Goal: Task Accomplishment & Management: Use online tool/utility

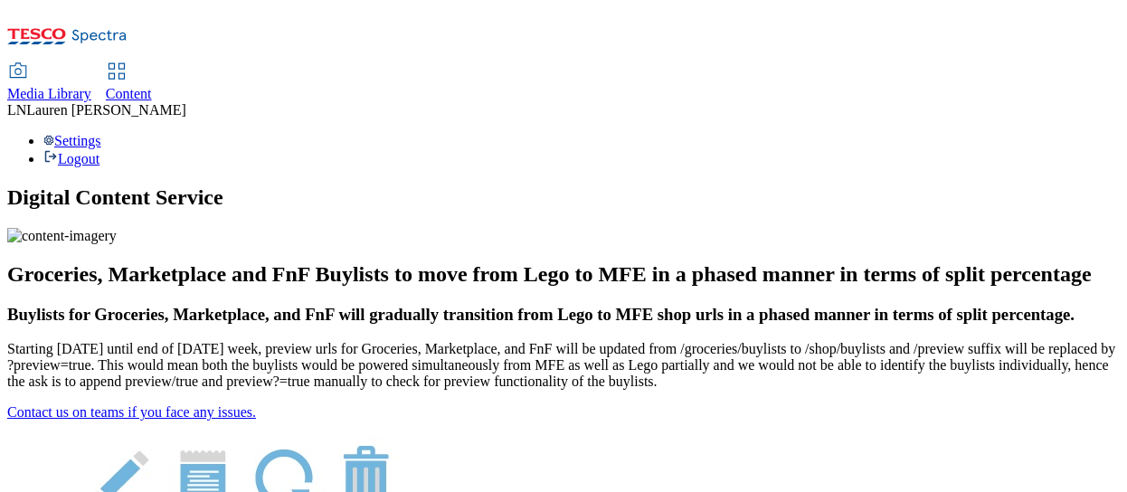
click at [152, 86] on span "Content" at bounding box center [129, 93] width 46 height 15
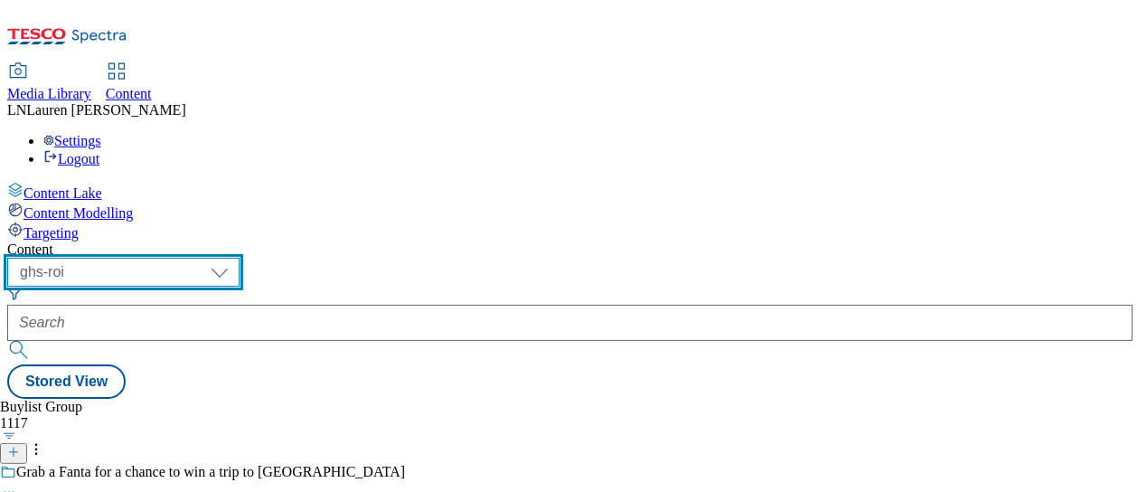
click at [240, 258] on select "ghs-roi ghs-[GEOGRAPHIC_DATA]" at bounding box center [123, 272] width 232 height 29
select select "ghs-[GEOGRAPHIC_DATA]"
click at [235, 258] on select "ghs-roi ghs-[GEOGRAPHIC_DATA]" at bounding box center [123, 272] width 232 height 29
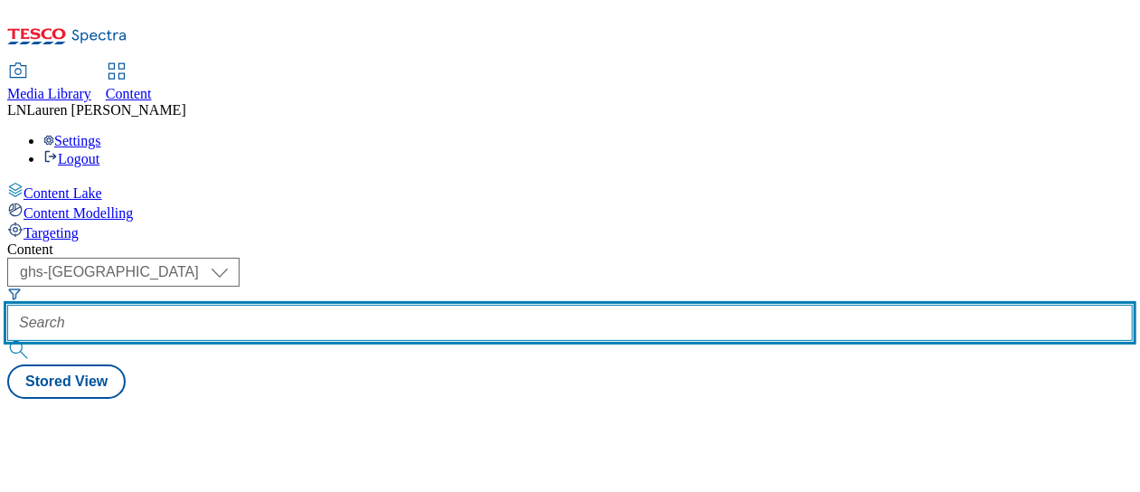
click at [429, 305] on input "text" at bounding box center [570, 323] width 1126 height 36
paste input "540985"
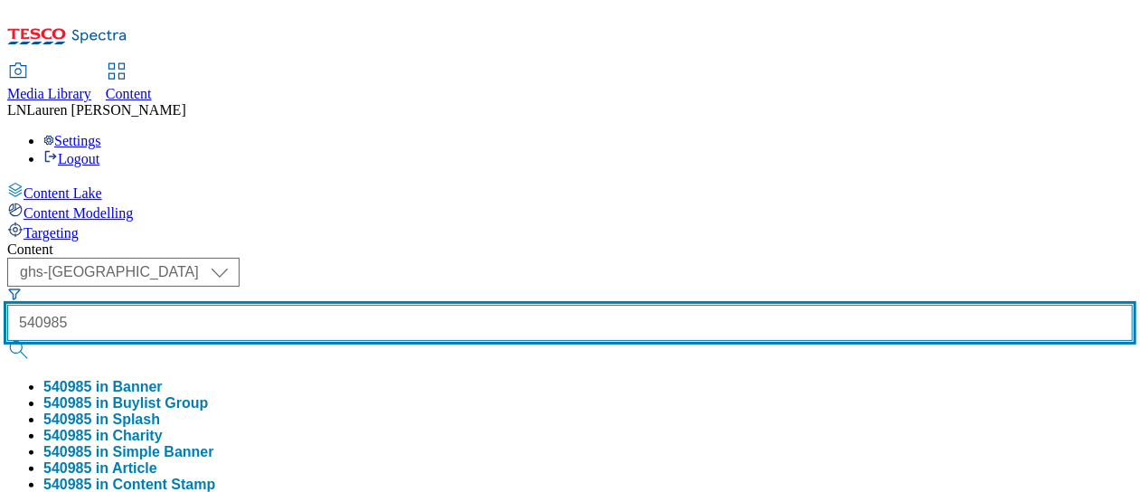
type input "540985"
click at [7, 341] on button "submit" at bounding box center [19, 350] width 25 height 18
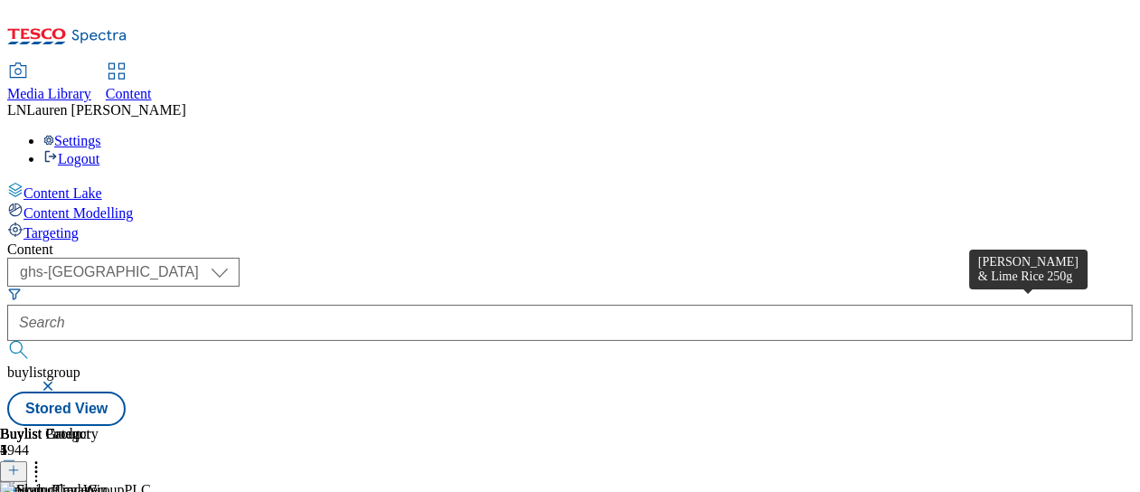
scroll to position [0, 464]
click at [20, 464] on icon at bounding box center [13, 470] width 13 height 13
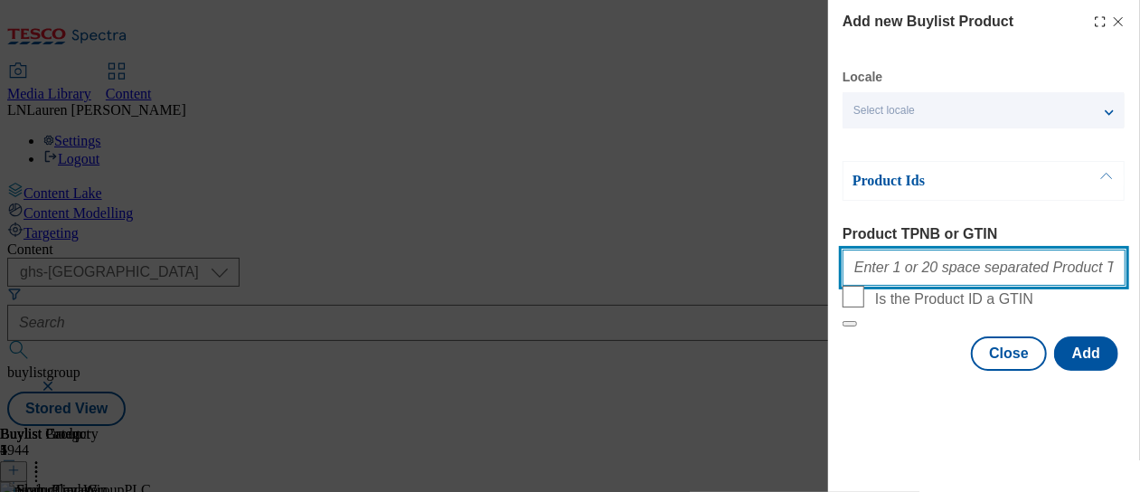
click at [930, 277] on input "Product TPNB or GTIN" at bounding box center [984, 268] width 283 height 36
paste input "96717291"
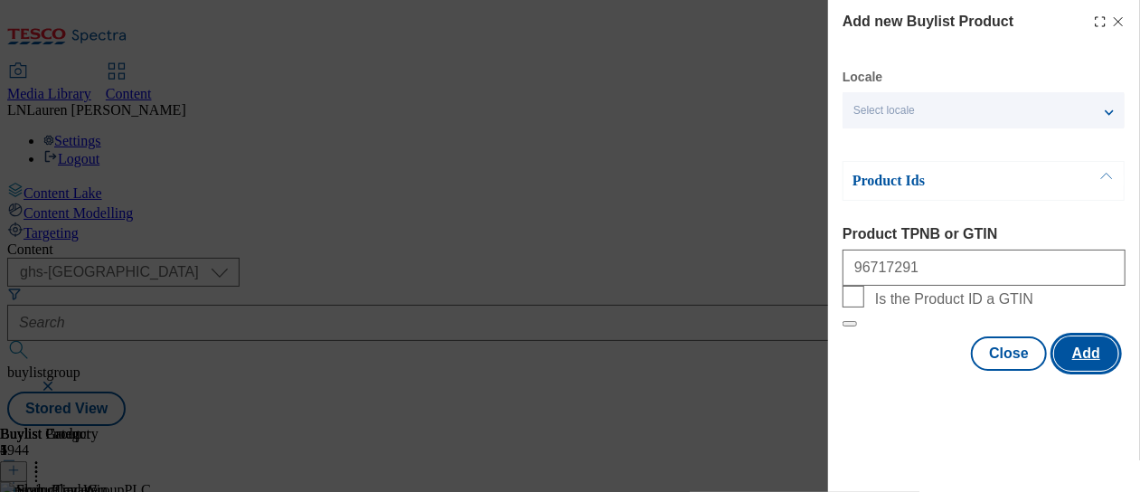
click at [1096, 371] on button "Add" at bounding box center [1086, 353] width 64 height 34
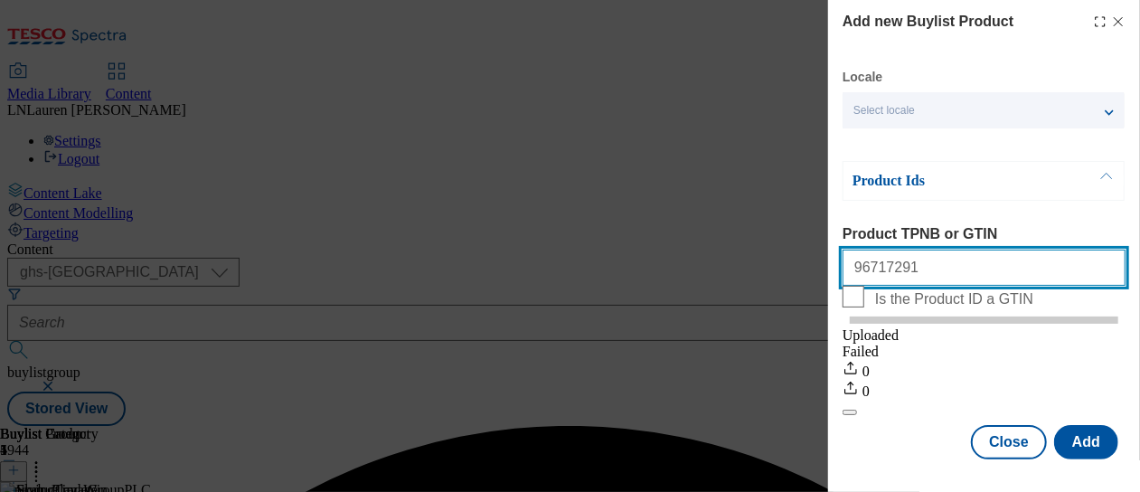
click at [940, 276] on input "96717291" at bounding box center [984, 268] width 283 height 36
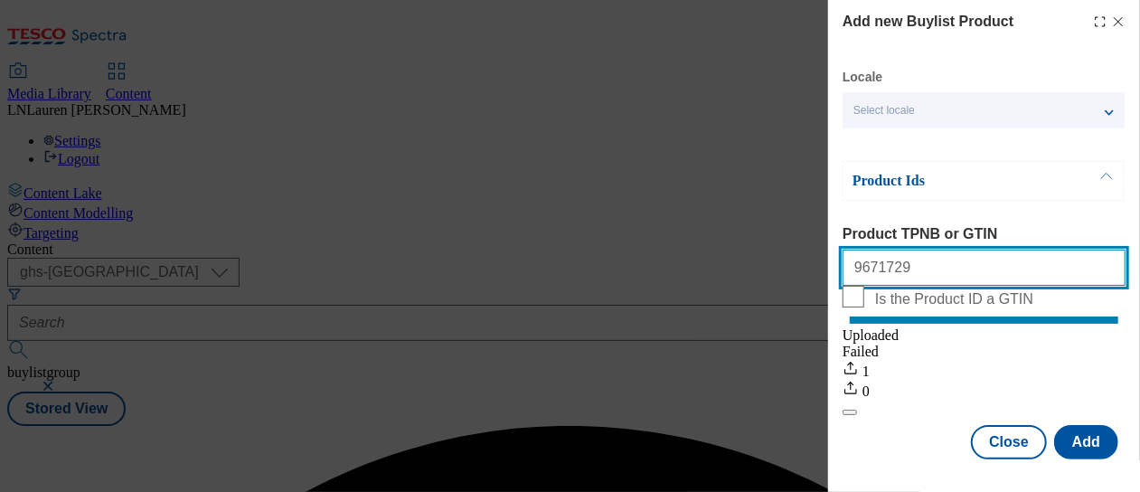
scroll to position [0, 0]
type input "9"
paste input "96812673"
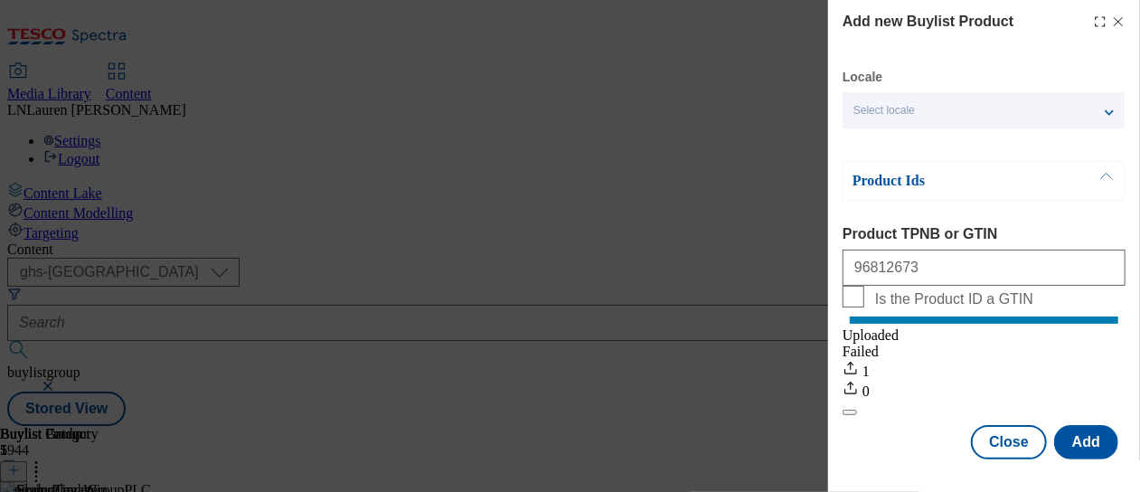
scroll to position [29, 0]
click at [1069, 425] on button "Add" at bounding box center [1086, 442] width 64 height 34
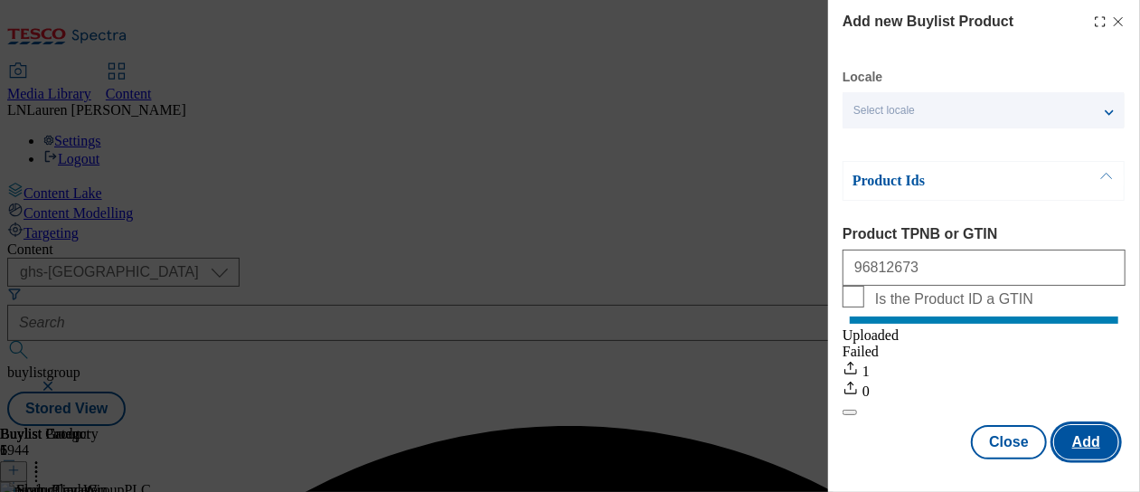
click at [1070, 435] on button "Add" at bounding box center [1086, 442] width 64 height 34
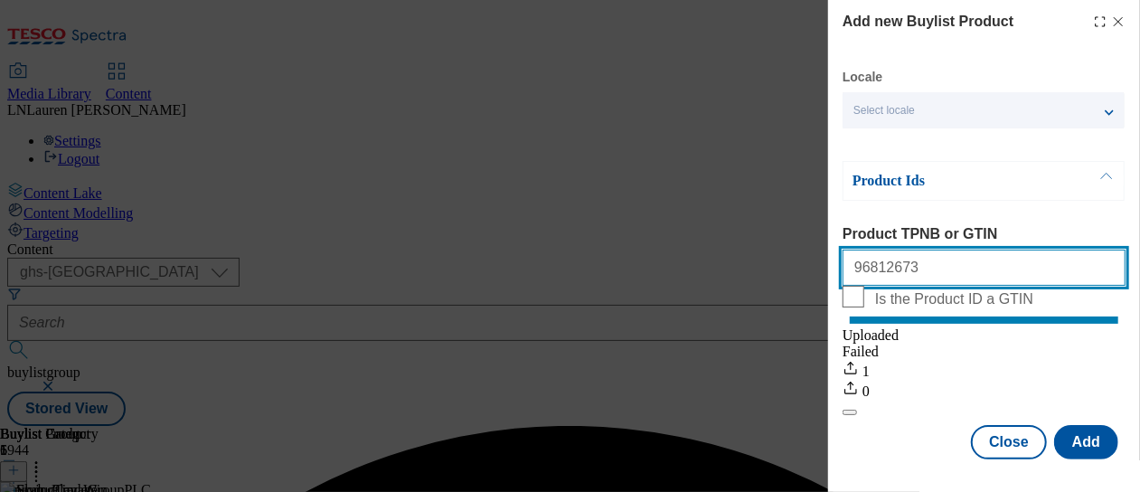
click at [922, 250] on input "96812673" at bounding box center [984, 268] width 283 height 36
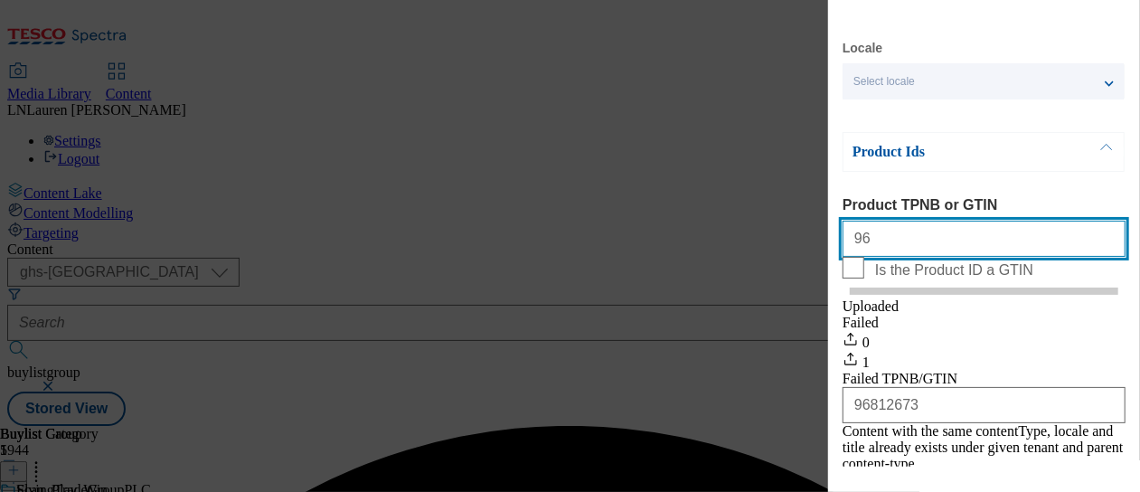
type input "9"
paste input "96812673"
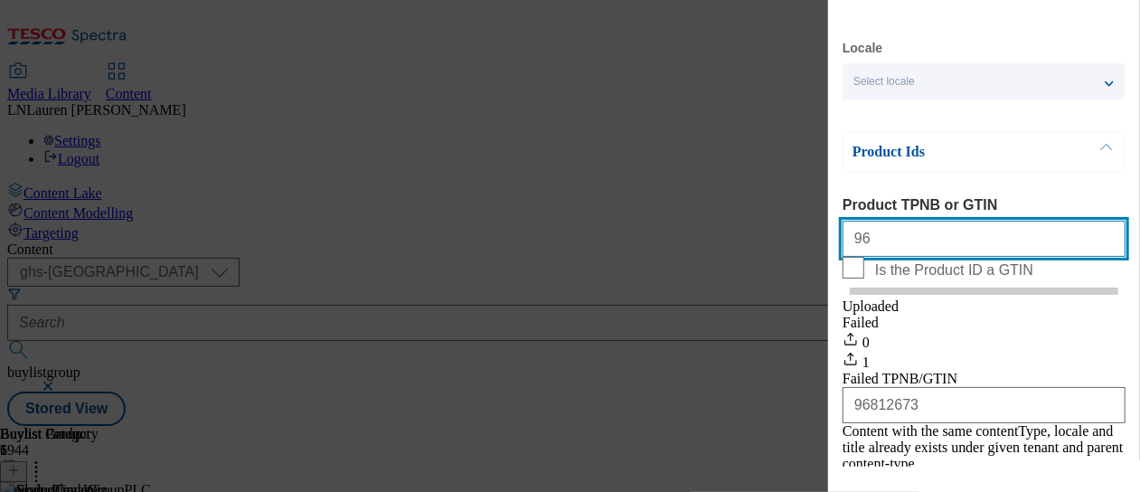
type input "9"
paste input "96810456"
type input "96810456"
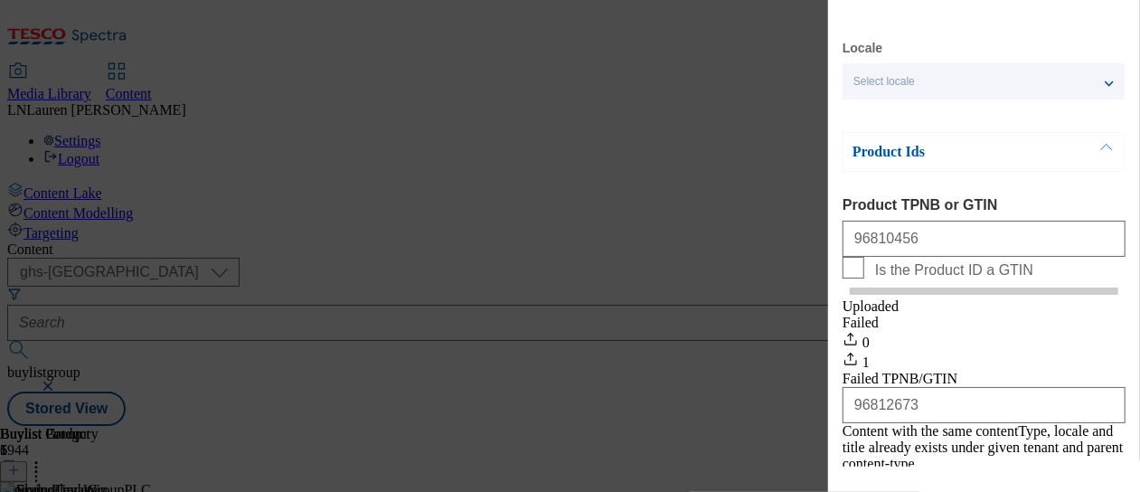
scroll to position [116, 0]
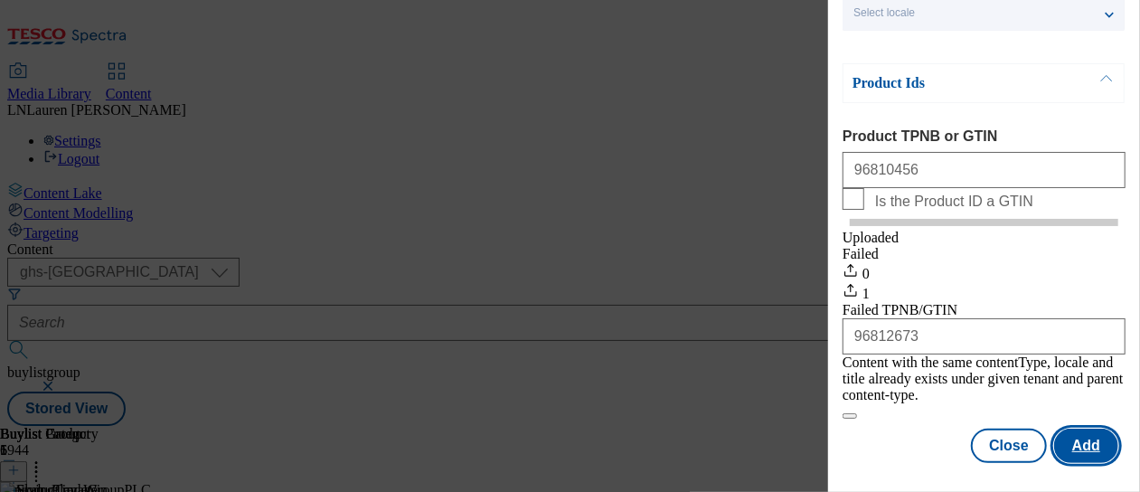
click at [1086, 433] on button "Add" at bounding box center [1086, 446] width 64 height 34
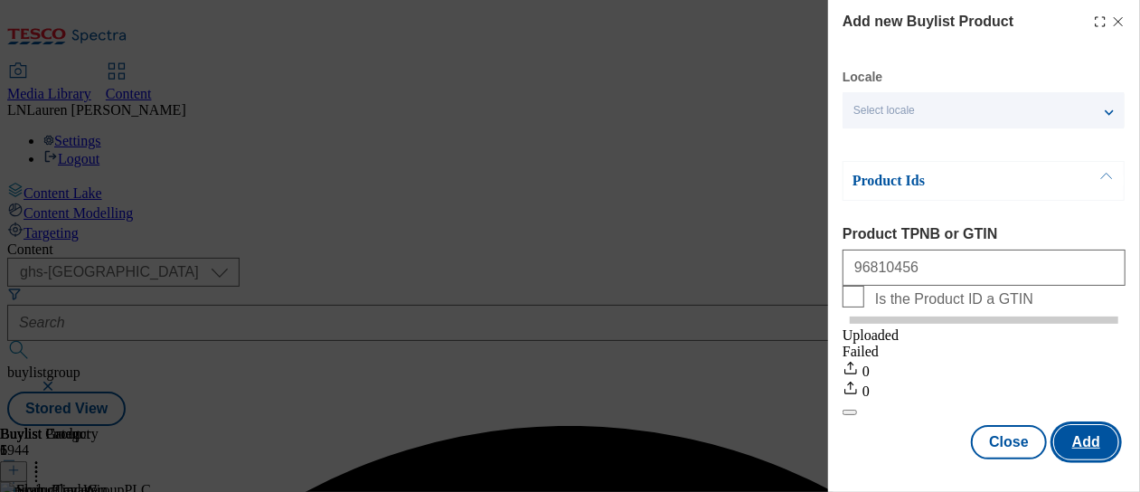
scroll to position [29, 0]
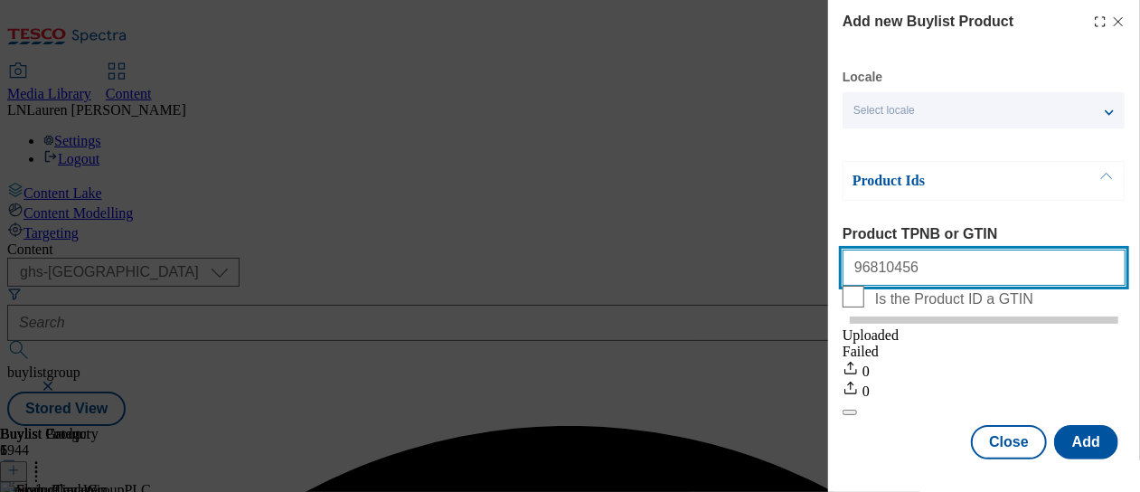
click at [922, 250] on input "96810456" at bounding box center [984, 268] width 283 height 36
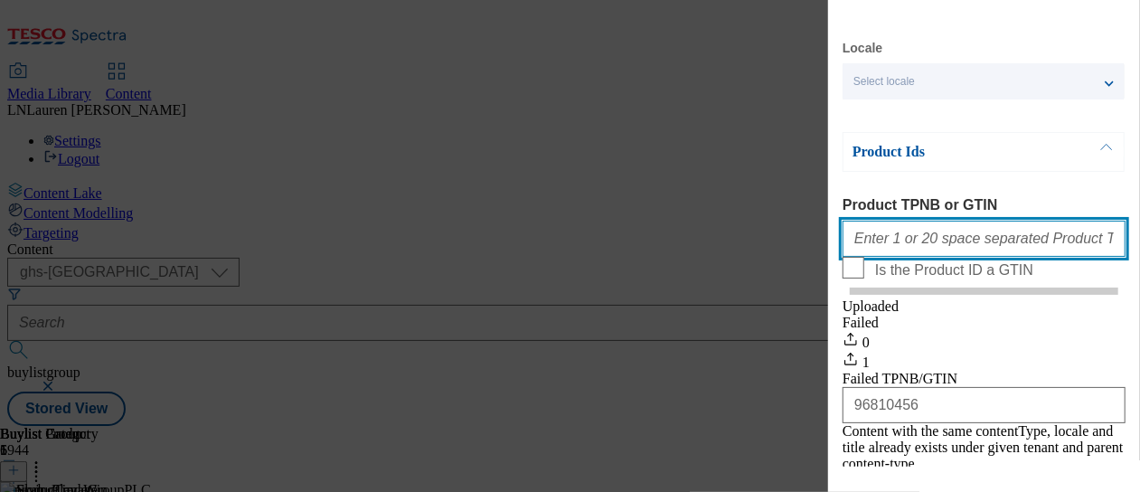
paste input "96429983"
type input "96429983"
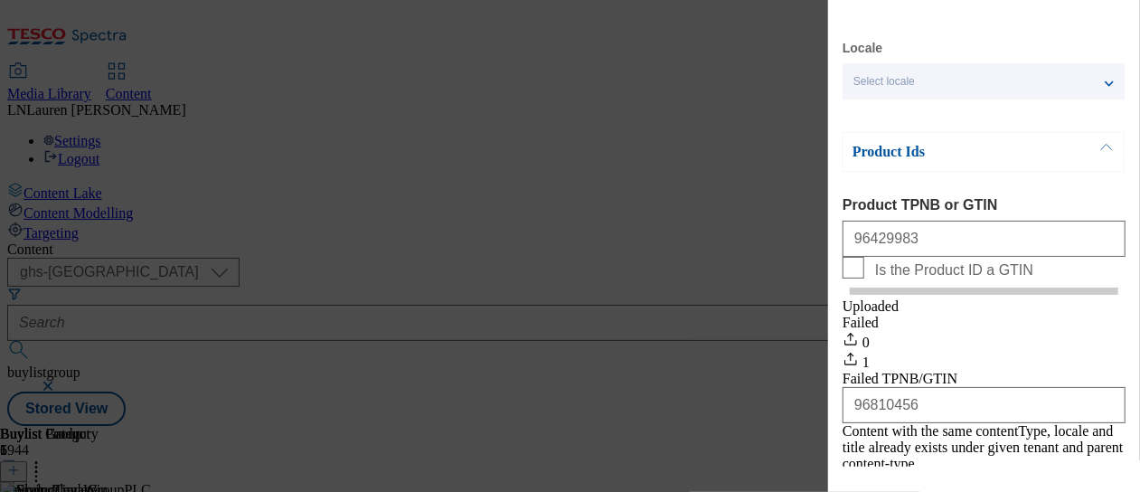
scroll to position [116, 0]
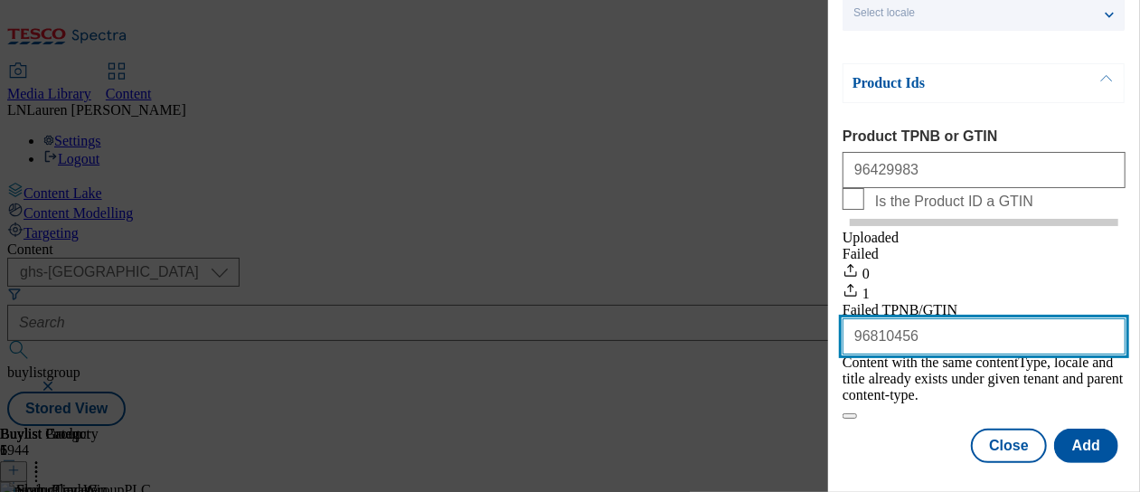
drag, startPoint x: 955, startPoint y: 371, endPoint x: 827, endPoint y: 373, distance: 128.4
click at [827, 373] on div "Add new Buylist Product Locale Select locale English Welsh Product Ids Product …" at bounding box center [570, 246] width 1140 height 492
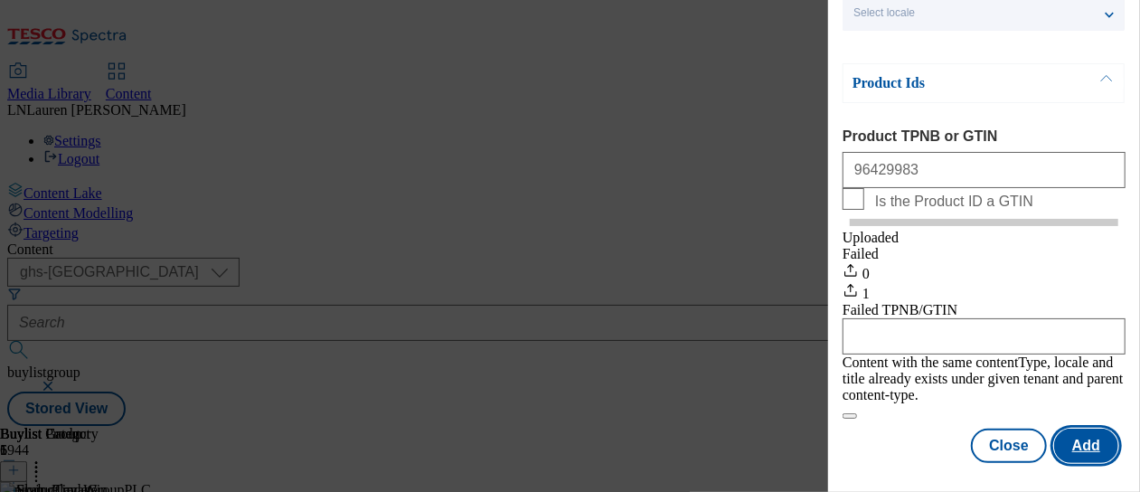
click at [1062, 429] on button "Add" at bounding box center [1086, 446] width 64 height 34
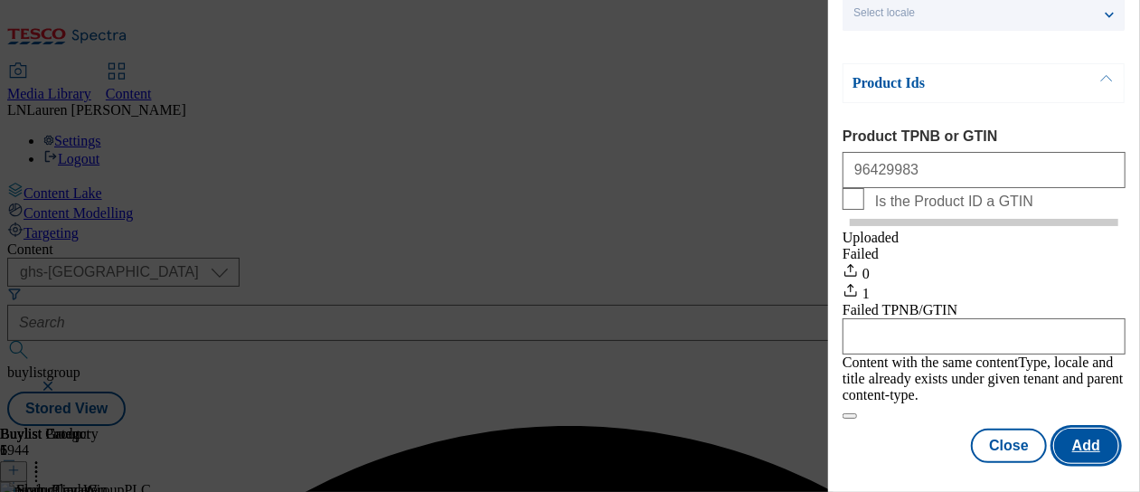
scroll to position [29, 0]
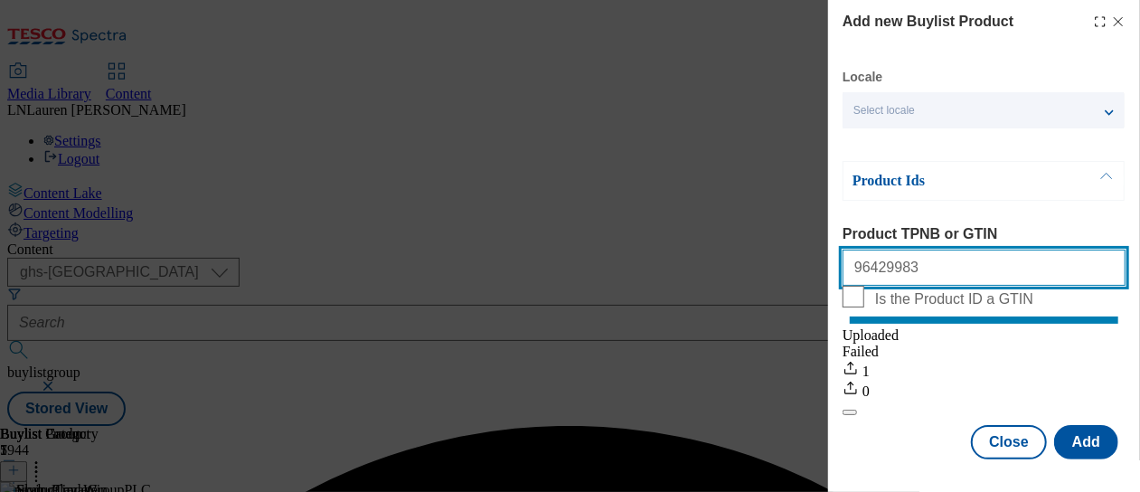
drag, startPoint x: 930, startPoint y: 254, endPoint x: 833, endPoint y: 248, distance: 97.0
click at [833, 248] on div "Add new Buylist Product Locale Select locale English Welsh Product Ids Product …" at bounding box center [984, 231] width 312 height 463
paste input "96876798"
type input "96876798"
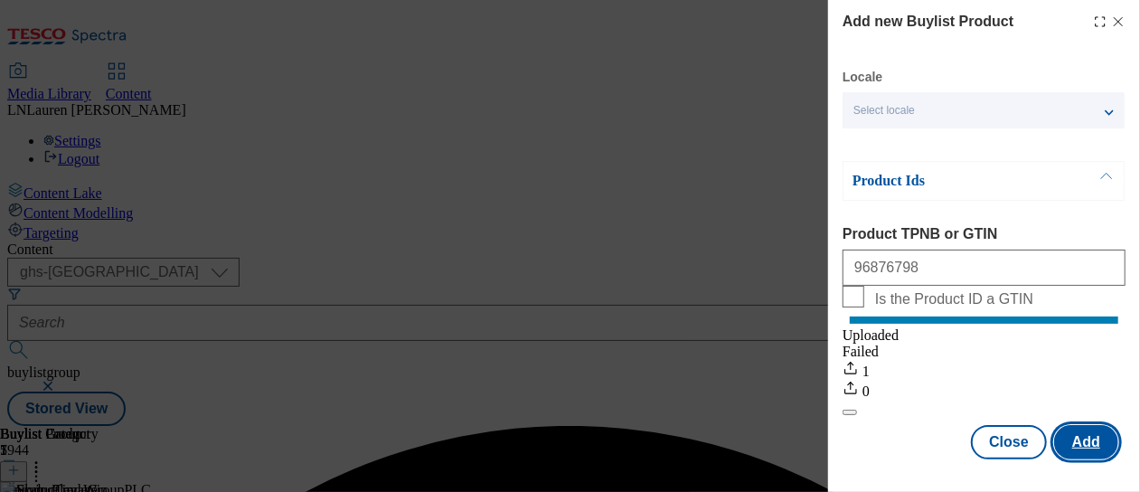
click at [1082, 428] on button "Add" at bounding box center [1086, 442] width 64 height 34
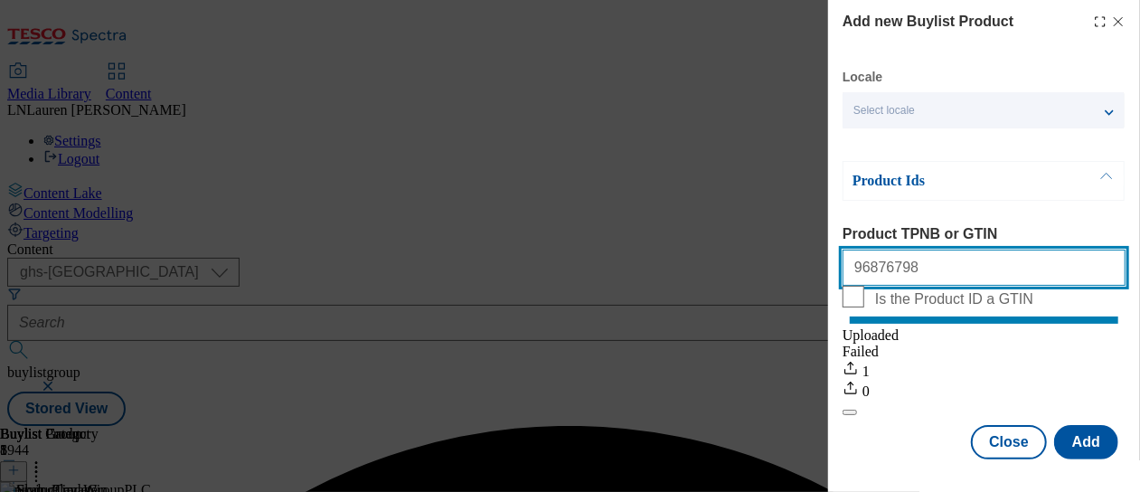
drag, startPoint x: 915, startPoint y: 249, endPoint x: 803, endPoint y: 248, distance: 112.1
click at [803, 248] on div "Add new Buylist Product Locale Select locale English Welsh Product Ids Product …" at bounding box center [570, 246] width 1140 height 492
paste input "96770820"
type input "96770820"
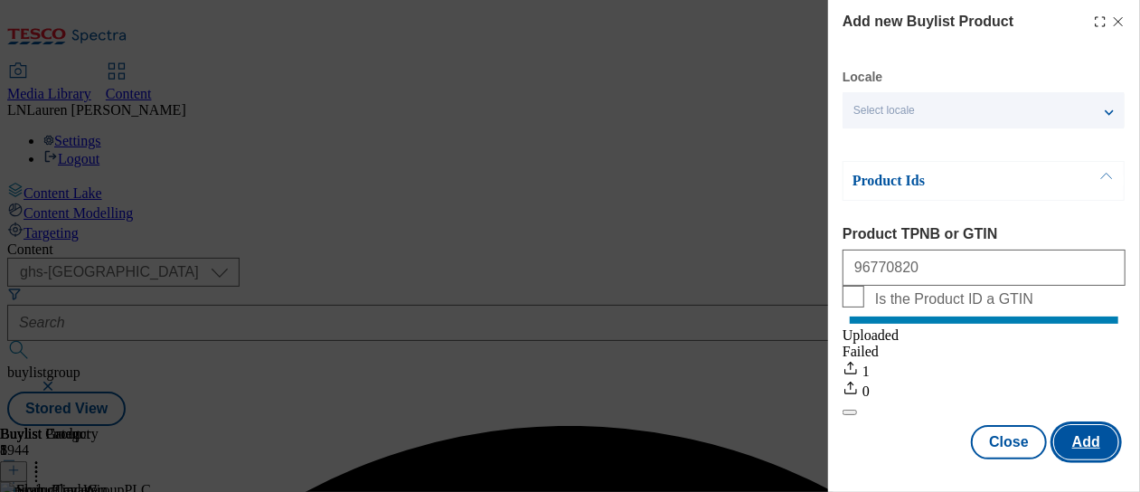
click at [1071, 429] on button "Add" at bounding box center [1086, 442] width 64 height 34
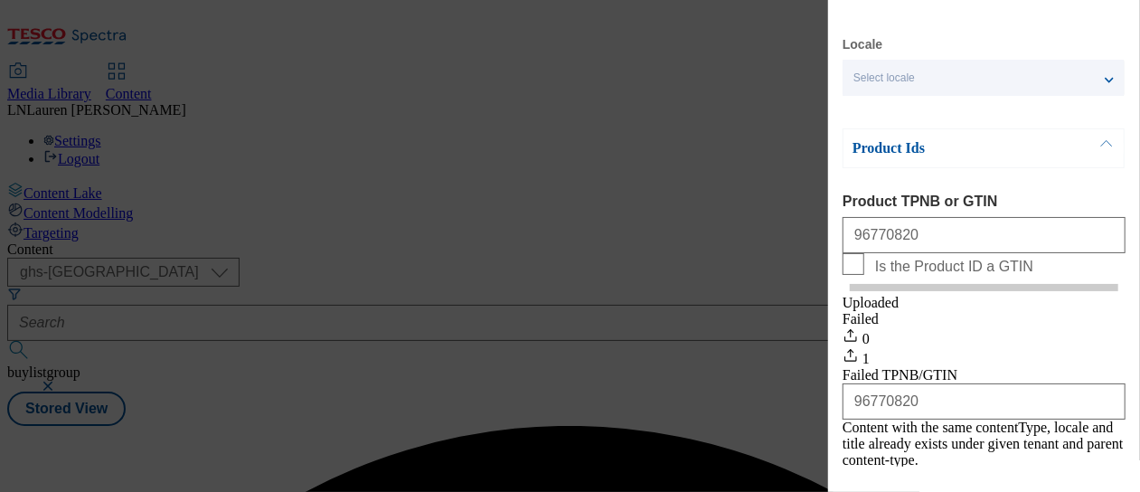
scroll to position [0, 0]
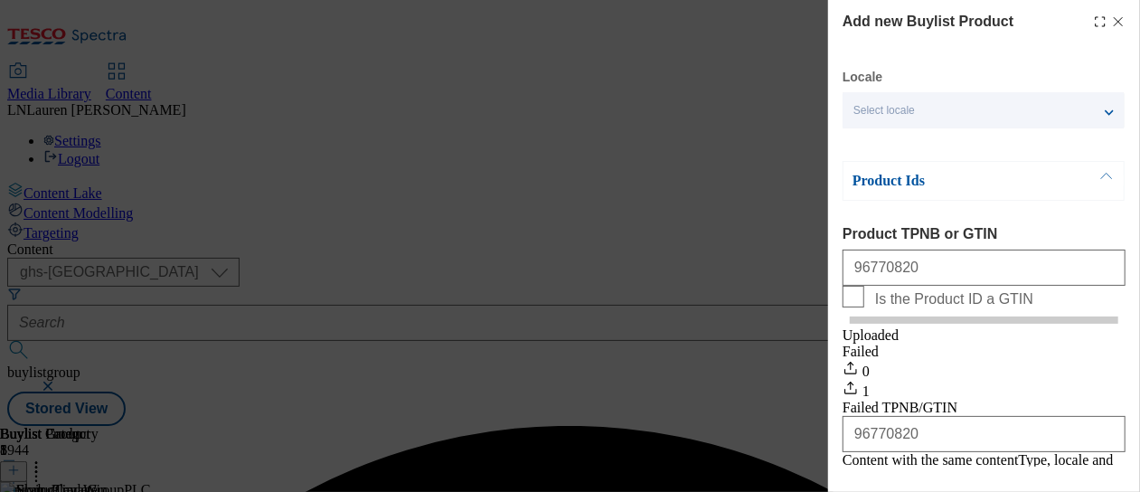
click at [1111, 24] on icon "Modal" at bounding box center [1118, 21] width 14 height 14
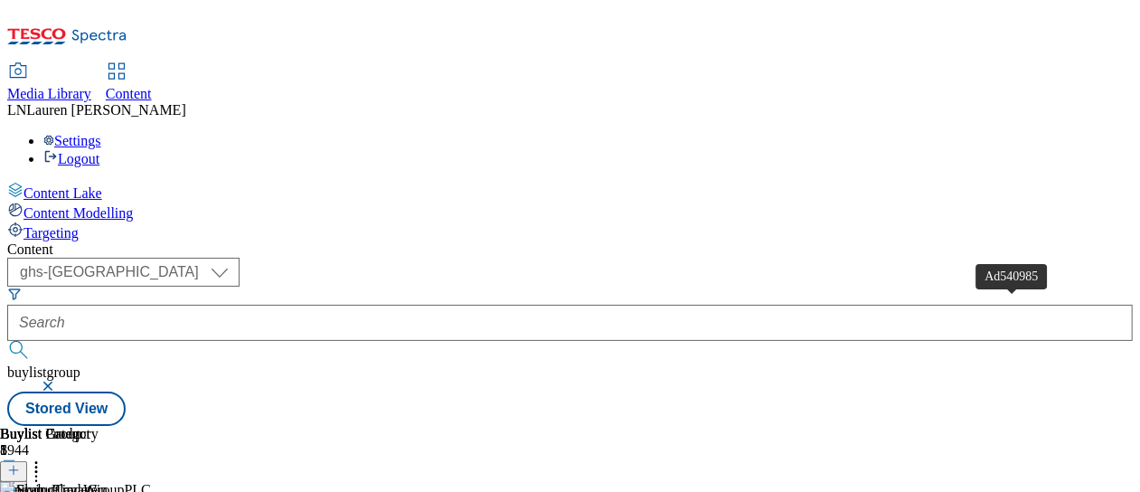
click at [20, 464] on icon at bounding box center [13, 470] width 13 height 13
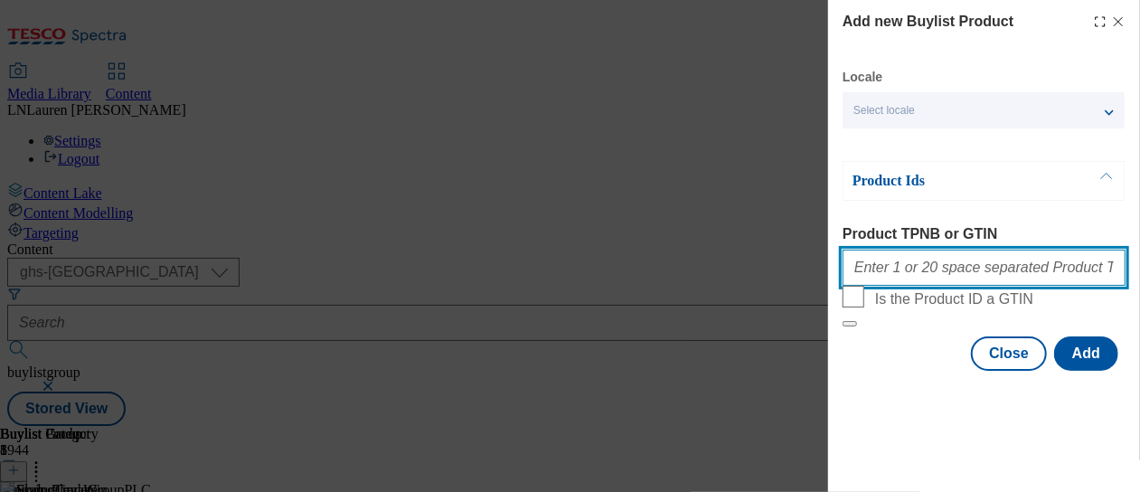
click at [888, 278] on input "Product TPNB or GTIN" at bounding box center [984, 268] width 283 height 36
paste input "96811714"
type input "96811714"
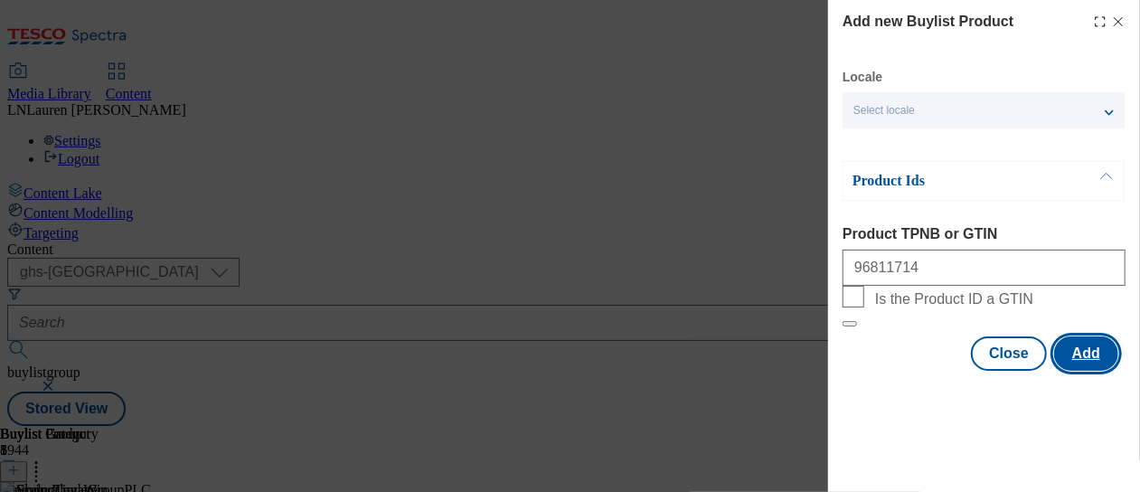
click at [1092, 371] on button "Add" at bounding box center [1086, 353] width 64 height 34
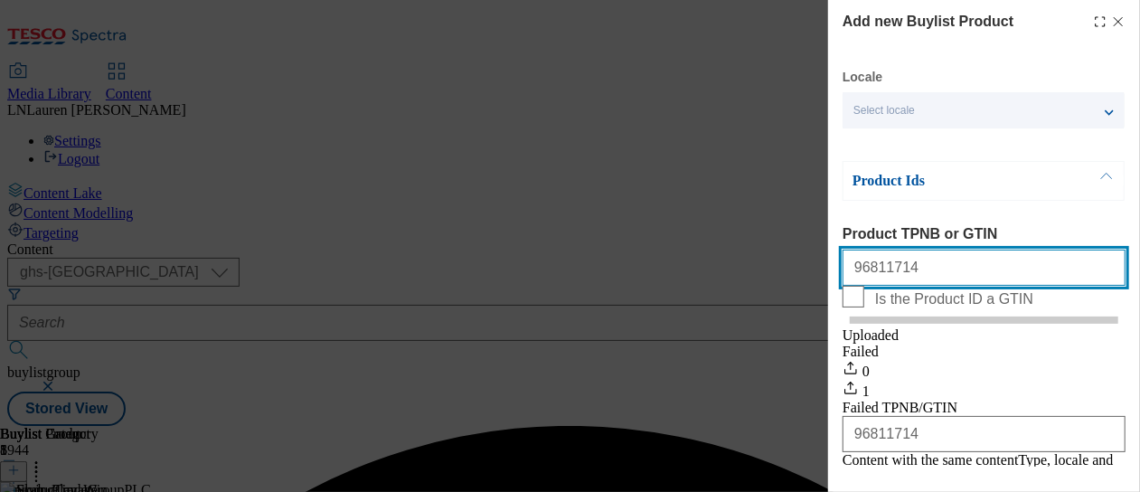
drag, startPoint x: 908, startPoint y: 279, endPoint x: 778, endPoint y: 276, distance: 130.3
click at [778, 276] on div "Add new Buylist Product Locale Select locale English Welsh Product Ids Product …" at bounding box center [570, 246] width 1140 height 492
paste input "96877739"
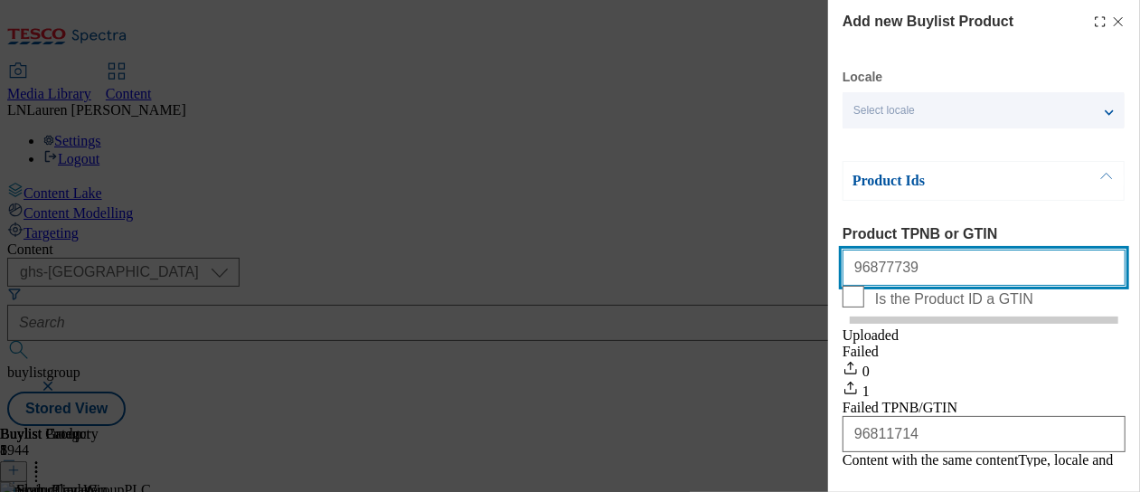
type input "96877739"
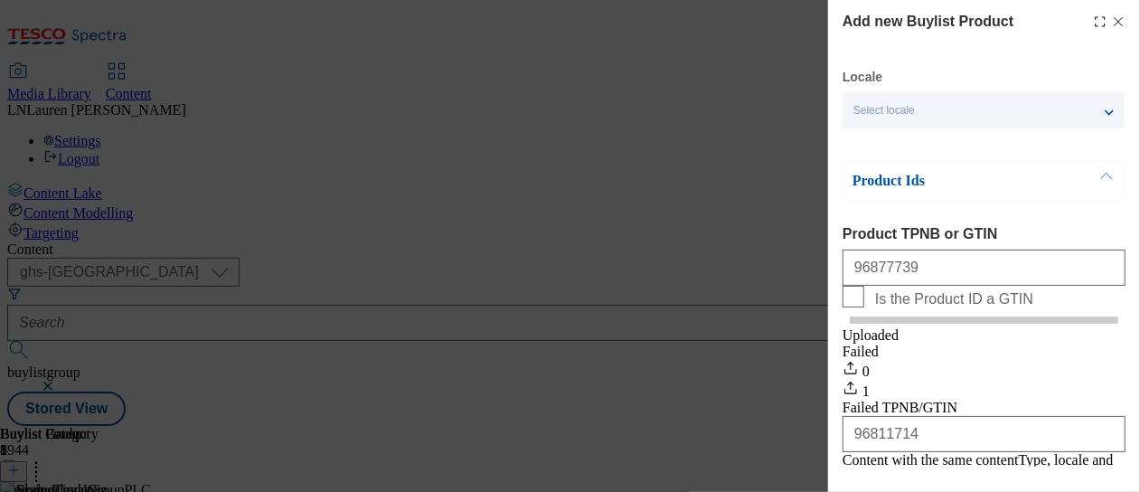
scroll to position [116, 0]
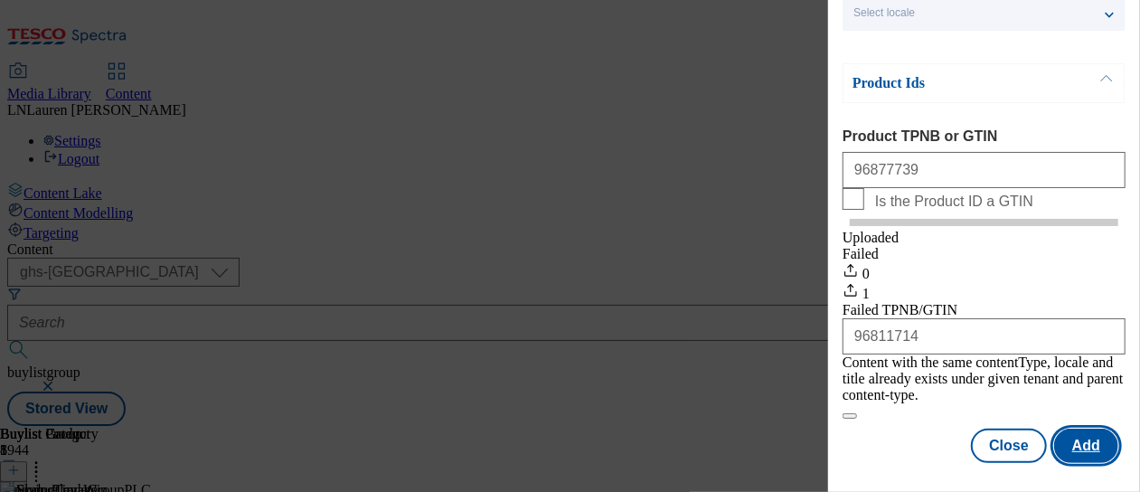
click at [1082, 429] on button "Add" at bounding box center [1086, 446] width 64 height 34
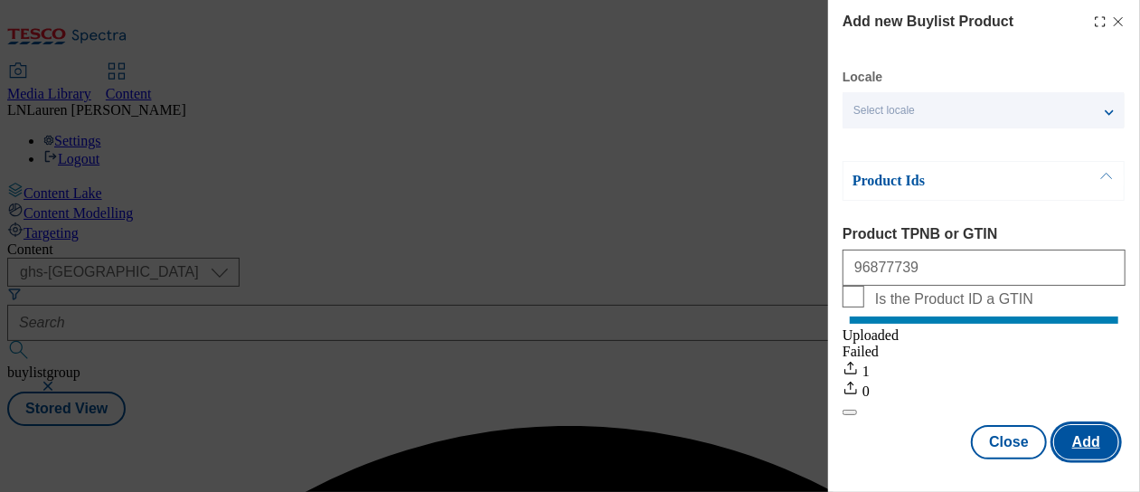
scroll to position [29, 0]
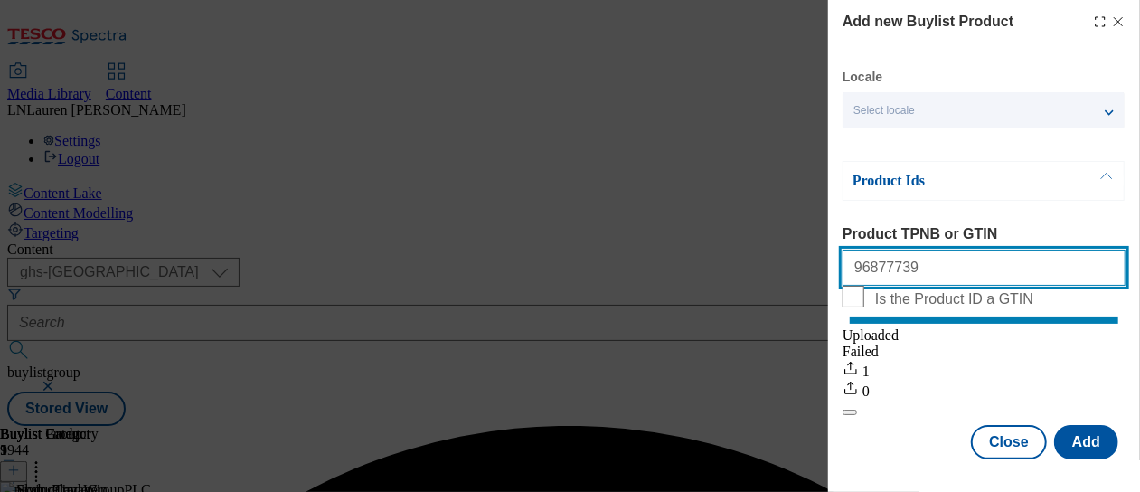
drag, startPoint x: 933, startPoint y: 240, endPoint x: 774, endPoint y: 258, distance: 160.2
click at [774, 258] on div "Add new Buylist Product Locale Select locale English Welsh Product Ids Product …" at bounding box center [570, 246] width 1140 height 492
paste input "96876683"
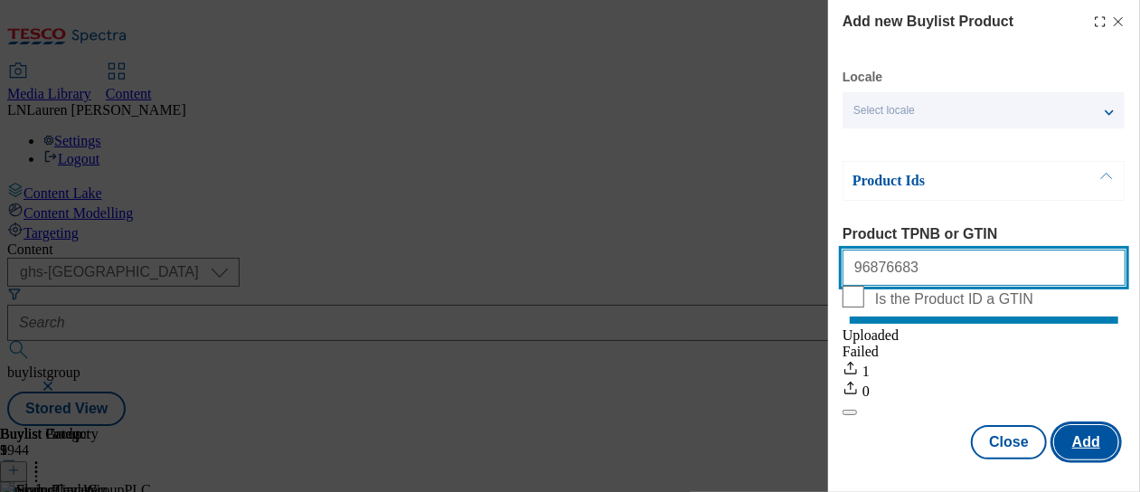
type input "96876683"
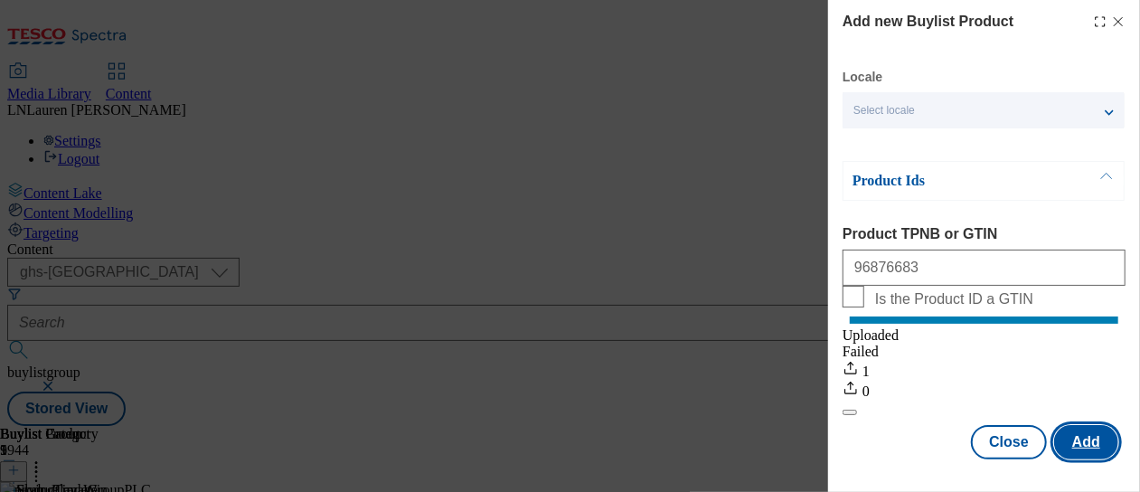
click at [1087, 434] on button "Add" at bounding box center [1086, 442] width 64 height 34
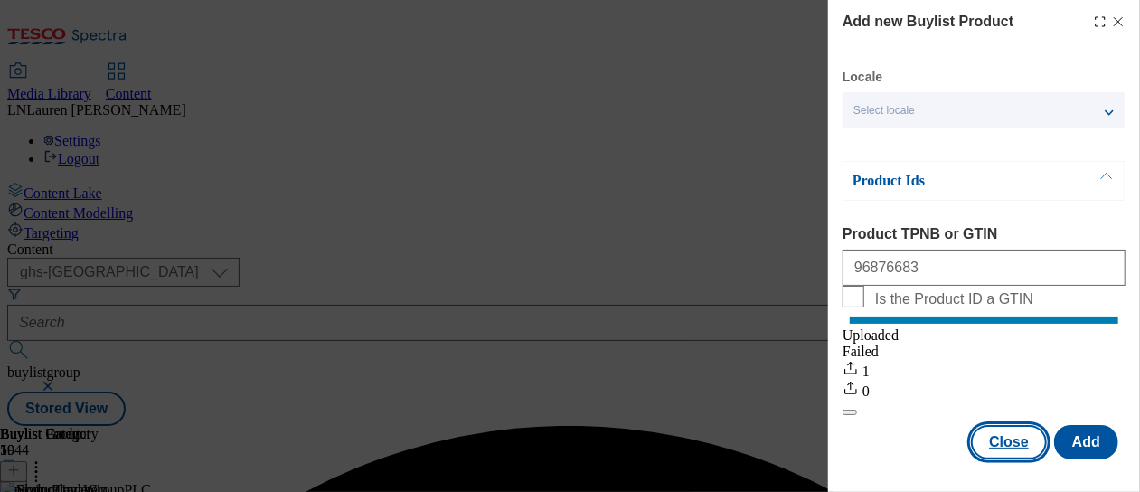
click at [982, 425] on button "Close" at bounding box center [1009, 442] width 76 height 34
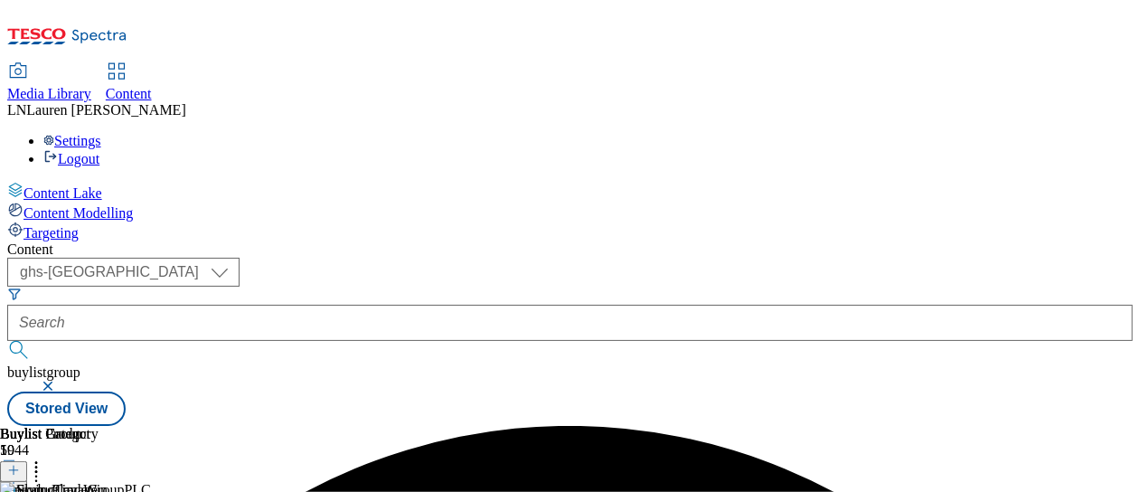
scroll to position [0, 0]
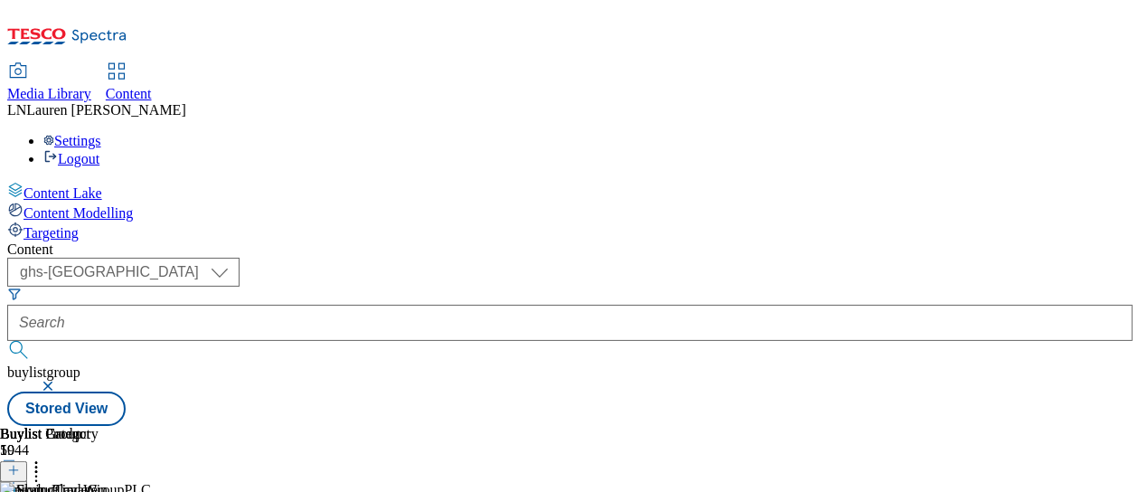
scroll to position [0, 464]
click at [45, 458] on icon at bounding box center [36, 467] width 18 height 18
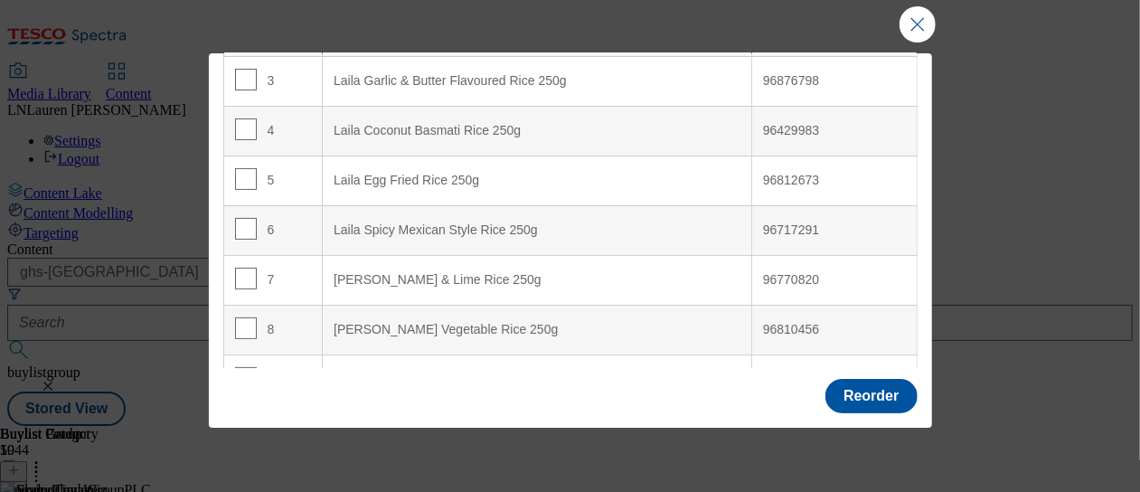
scroll to position [233, 0]
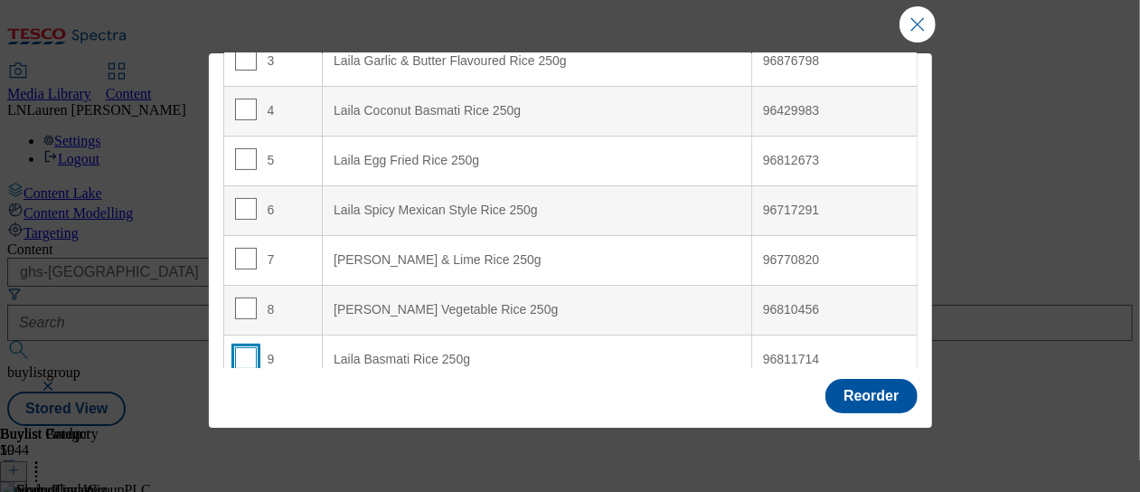
click at [246, 347] on input "Modal" at bounding box center [246, 358] width 22 height 22
checkbox input "true"
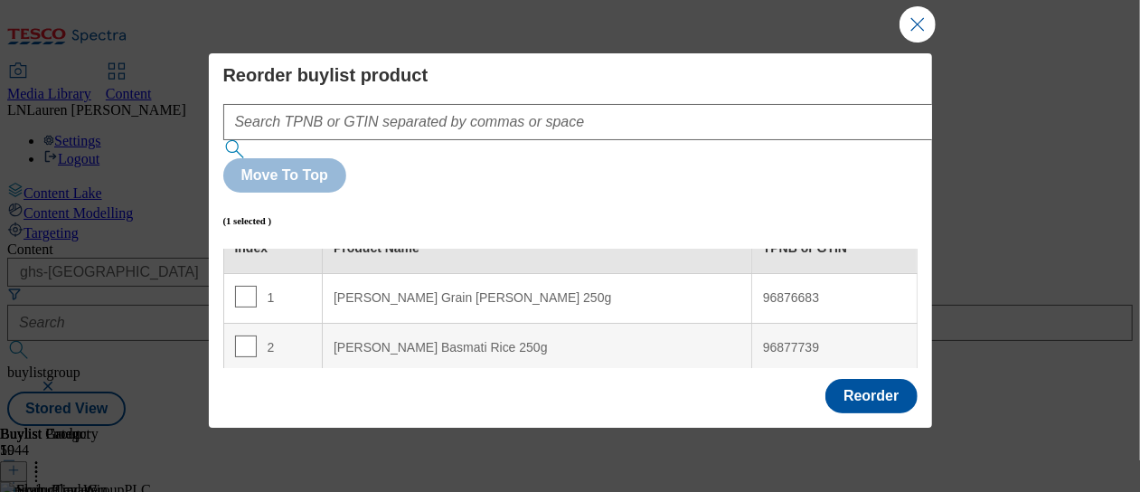
scroll to position [20, 0]
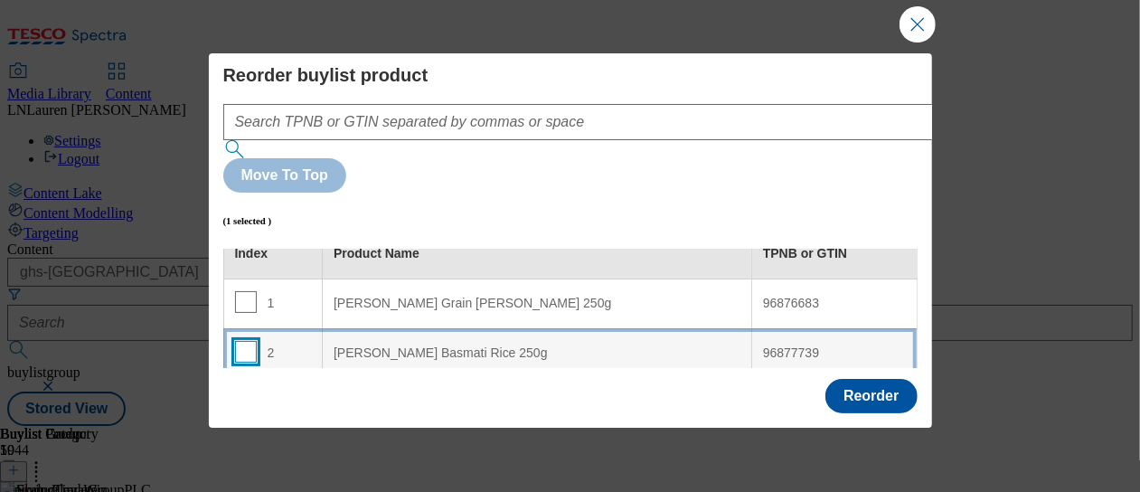
click at [248, 341] on input "Modal" at bounding box center [246, 352] width 22 height 22
checkbox input "true"
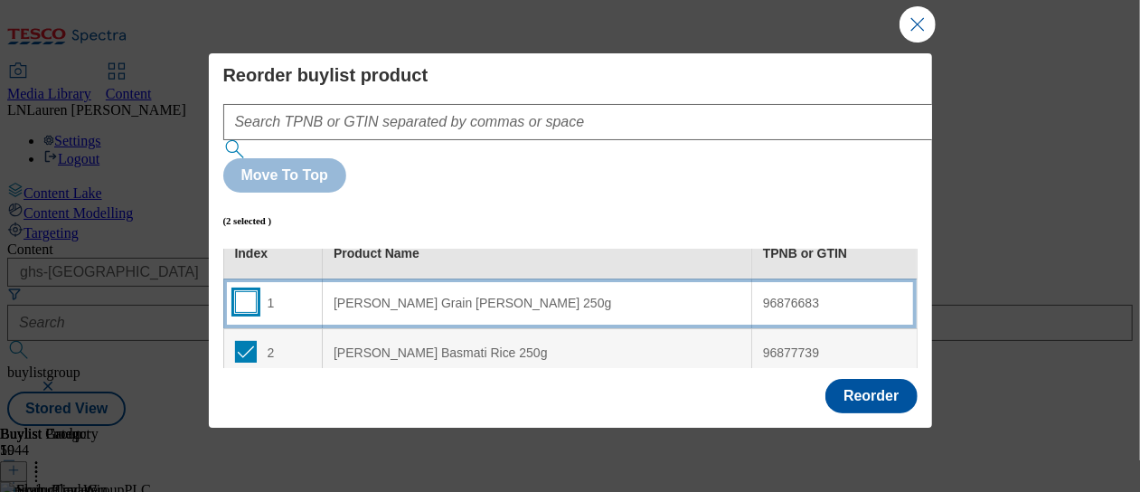
click at [241, 291] on input "Modal" at bounding box center [246, 302] width 22 height 22
checkbox input "true"
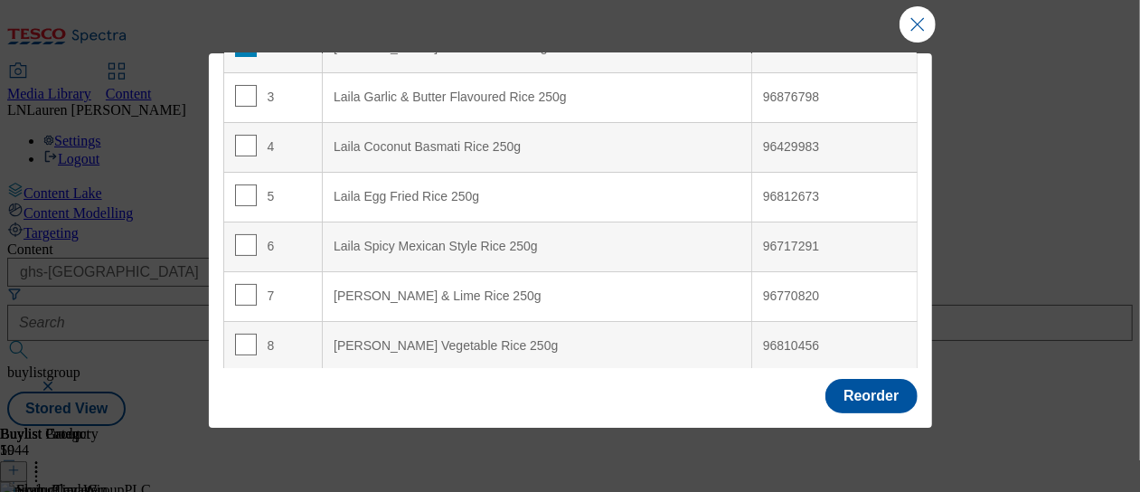
scroll to position [233, 0]
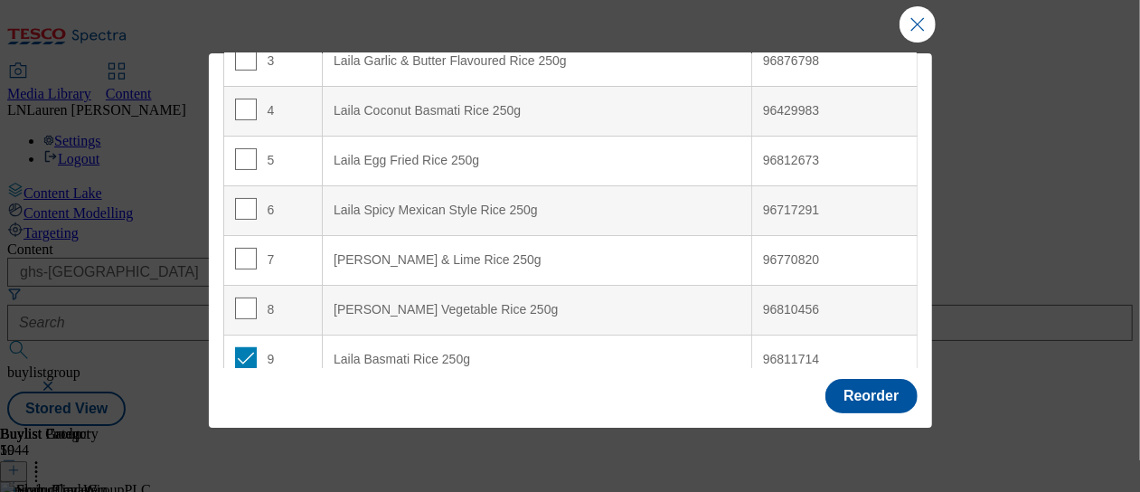
click at [241, 397] on input "Modal" at bounding box center [246, 408] width 22 height 22
checkbox input "true"
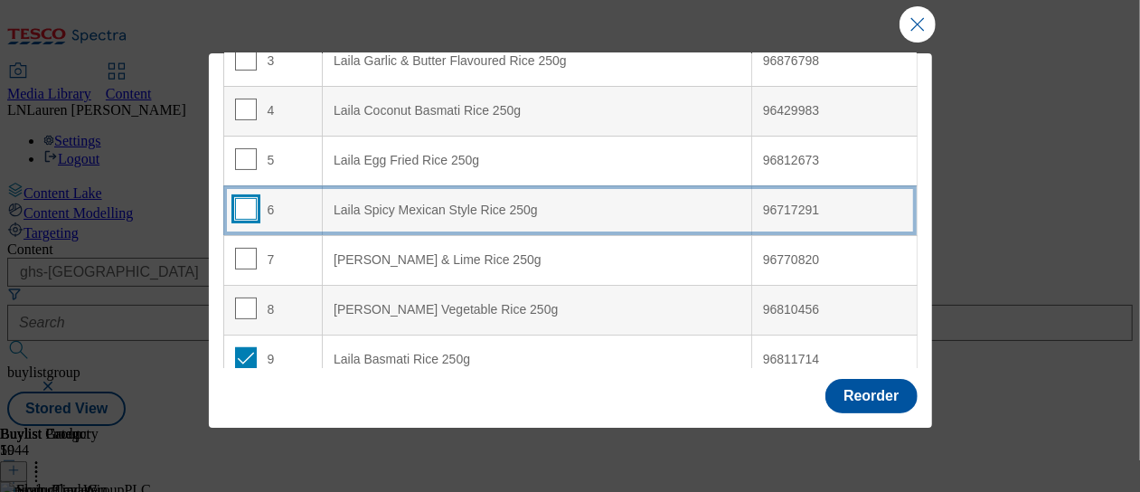
click at [248, 198] on input "Modal" at bounding box center [246, 209] width 22 height 22
checkbox input "true"
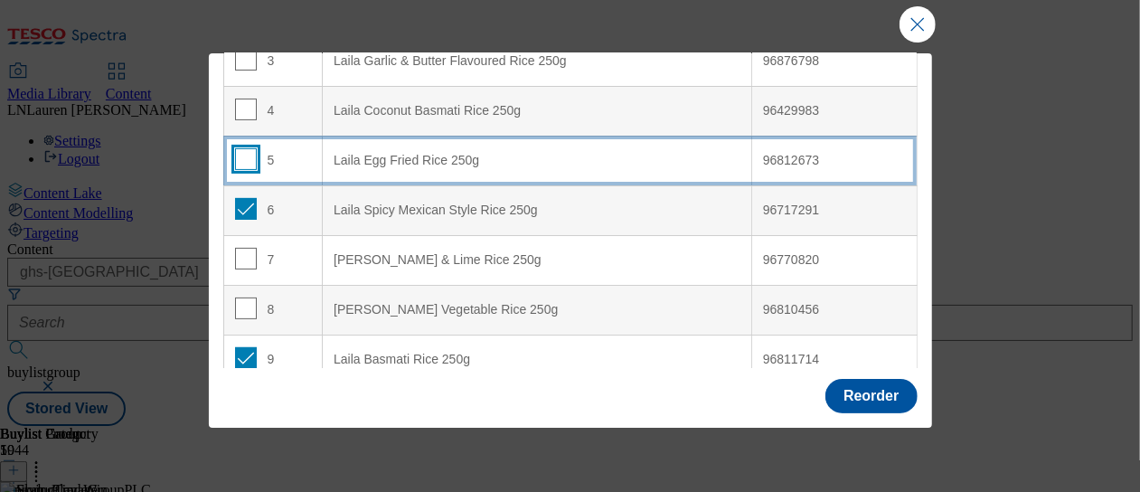
click at [246, 148] on input "Modal" at bounding box center [246, 159] width 22 height 22
checkbox input "true"
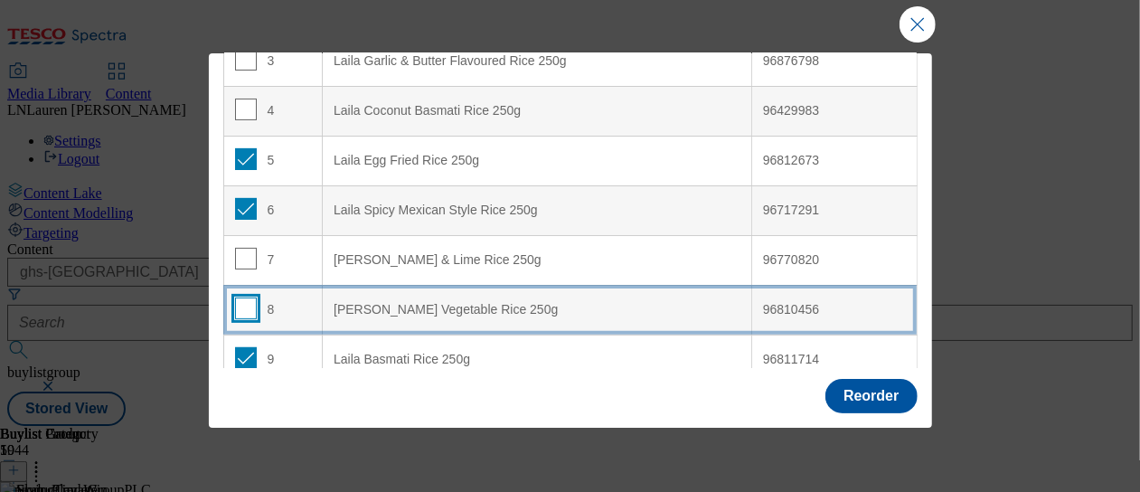
click at [250, 298] on input "Modal" at bounding box center [246, 309] width 22 height 22
checkbox input "true"
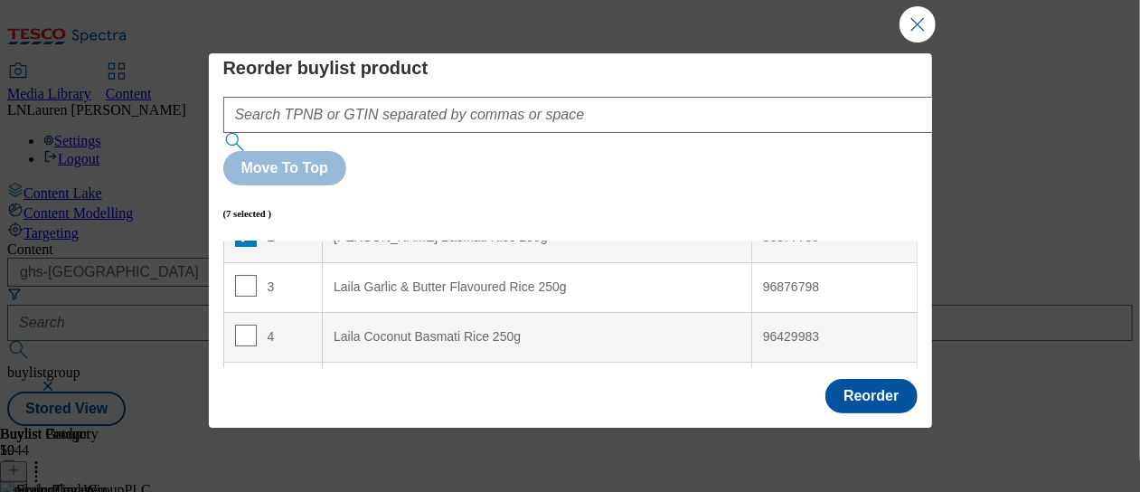
scroll to position [0, 0]
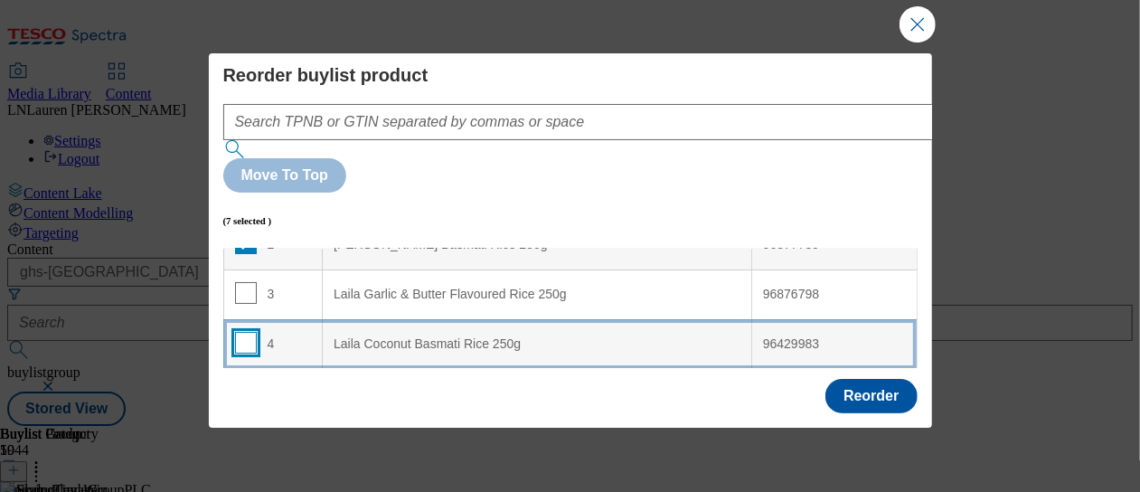
click at [249, 332] on input "Modal" at bounding box center [246, 343] width 22 height 22
checkbox input "true"
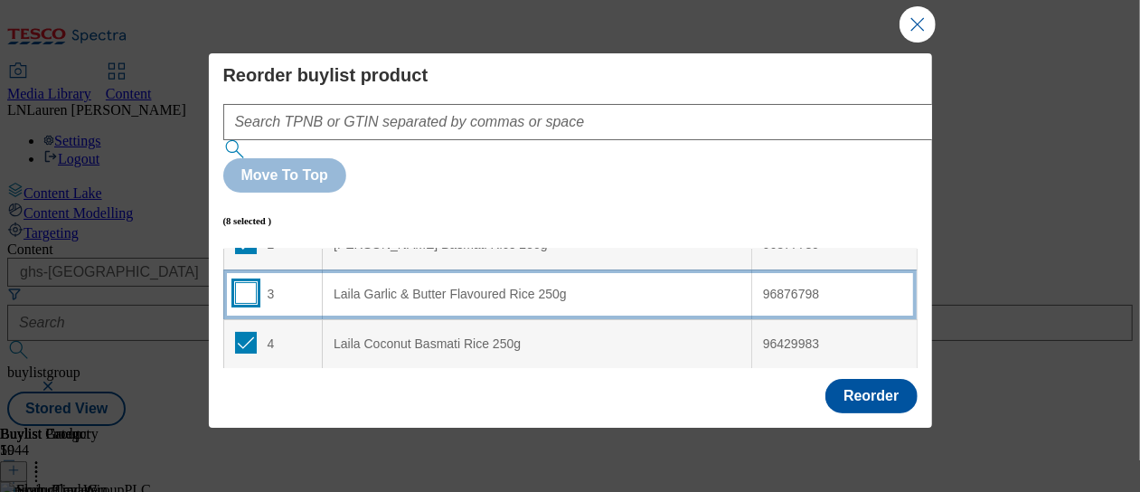
click at [244, 282] on input "Modal" at bounding box center [246, 293] width 22 height 22
checkbox input "true"
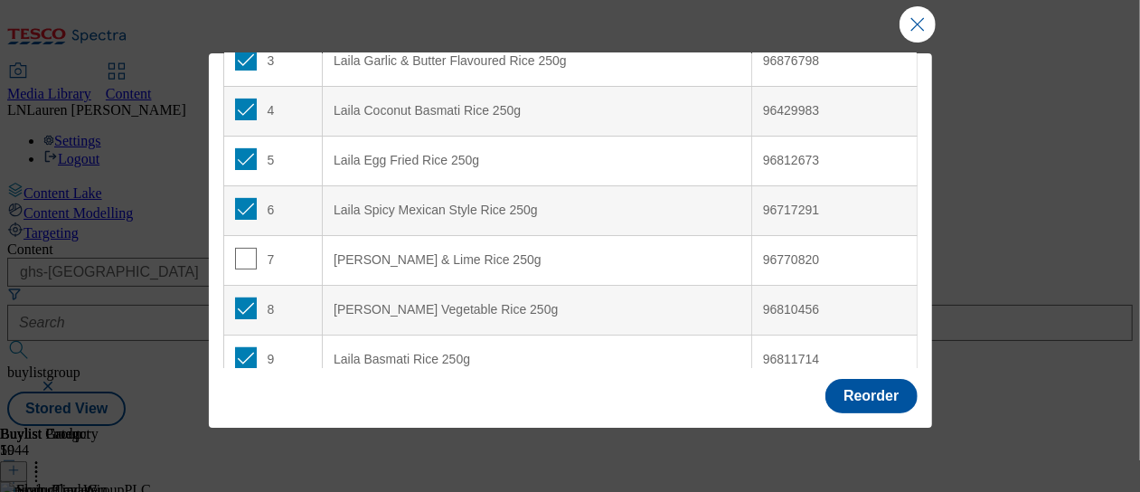
scroll to position [207, 0]
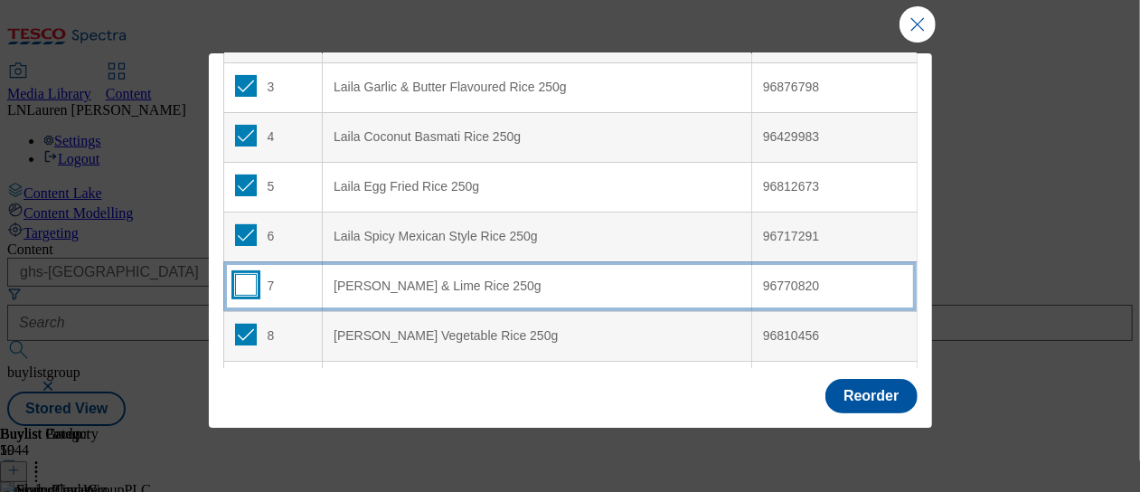
click at [247, 274] on input "Modal" at bounding box center [246, 285] width 22 height 22
checkbox input "true"
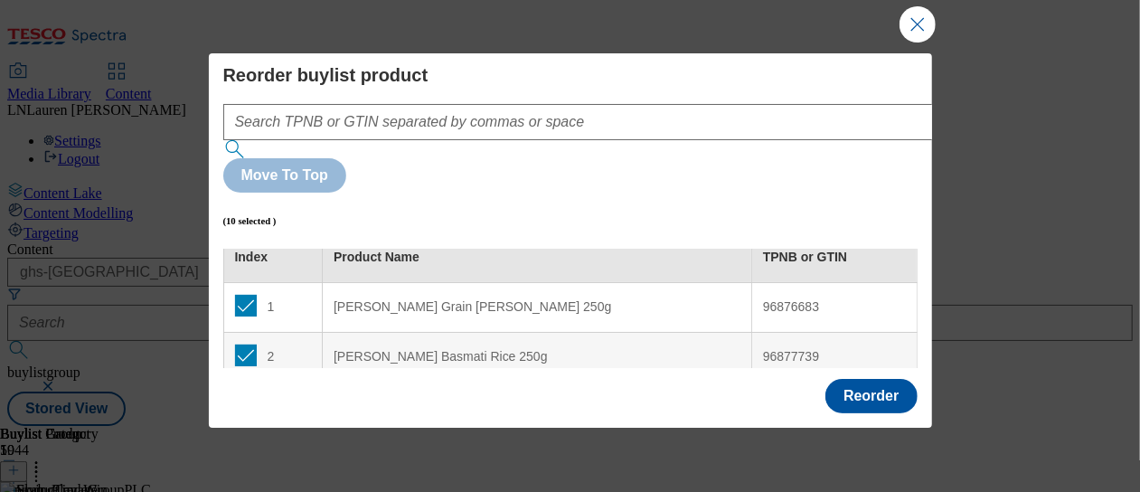
scroll to position [0, 0]
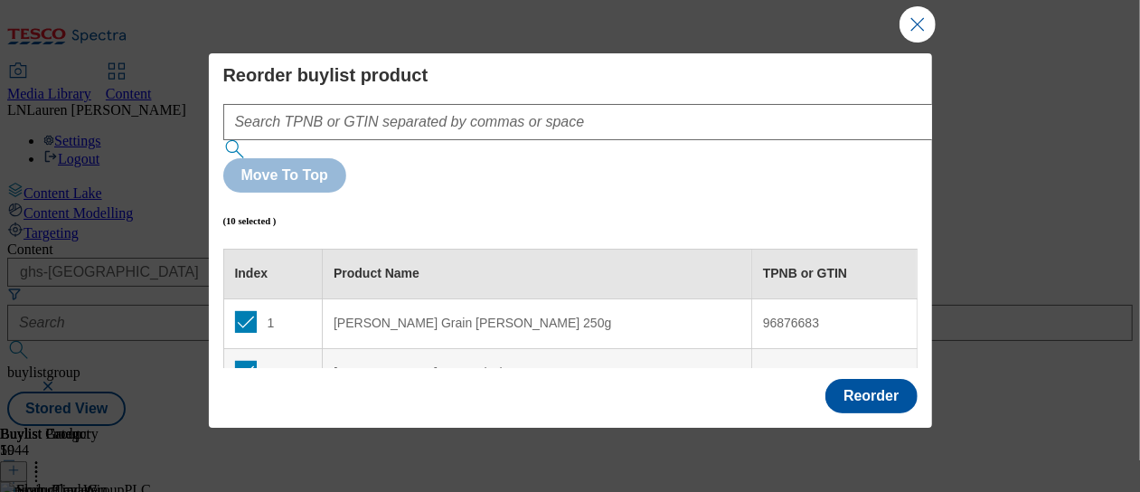
click at [368, 316] on div "[PERSON_NAME] Grain [PERSON_NAME] 250g" at bounding box center [537, 324] width 407 height 16
click at [297, 298] on td "1" at bounding box center [272, 323] width 99 height 50
click at [245, 311] on input "Modal" at bounding box center [246, 322] width 22 height 22
checkbox input "false"
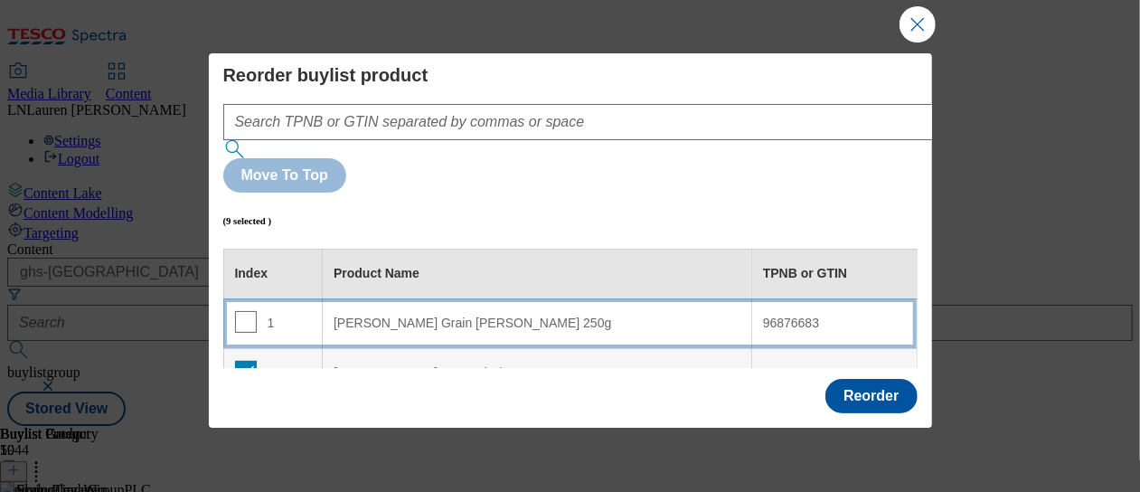
click at [336, 316] on div "[PERSON_NAME] Grain [PERSON_NAME] 250g" at bounding box center [537, 324] width 407 height 16
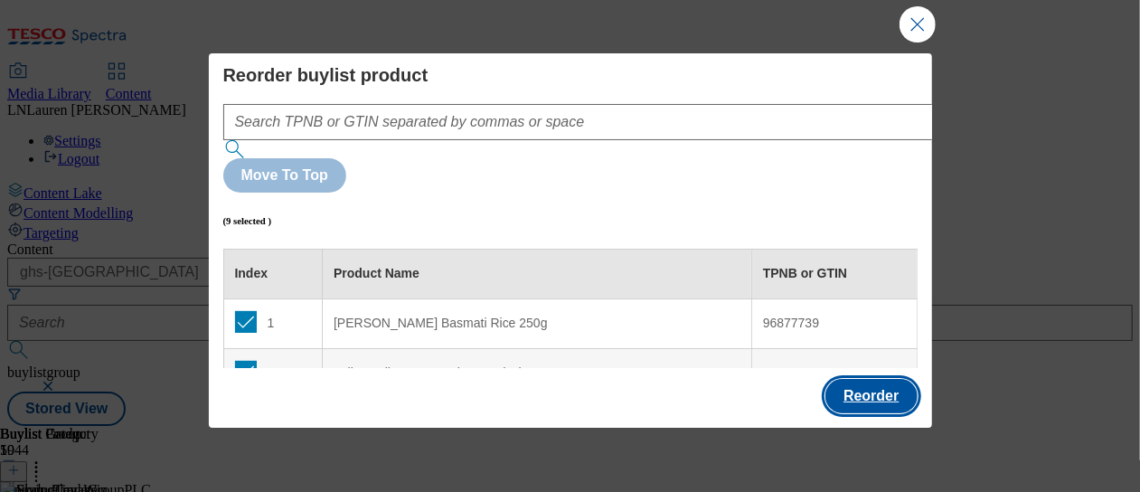
click at [878, 392] on button "Reorder" at bounding box center [871, 396] width 91 height 34
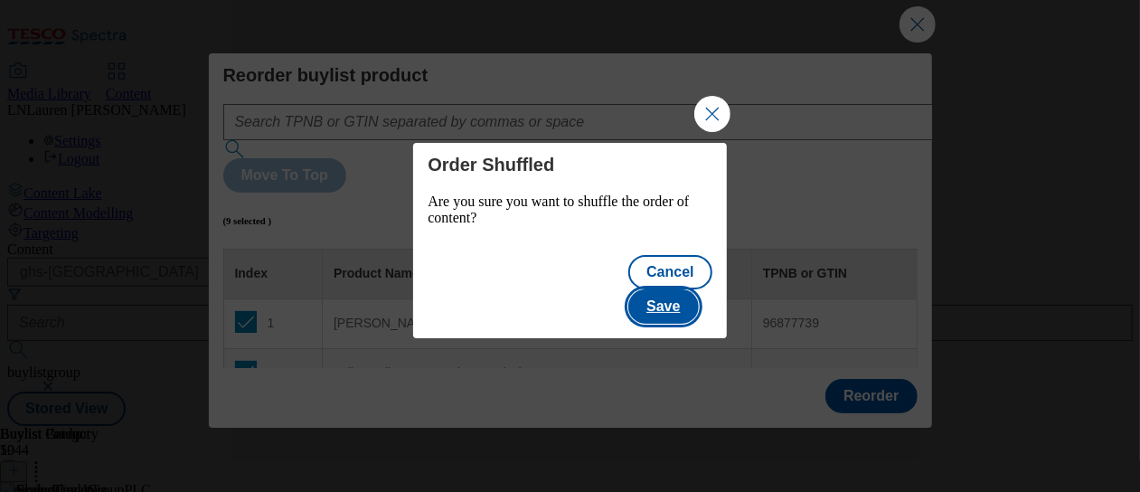
click at [693, 289] on button "Save" at bounding box center [663, 306] width 70 height 34
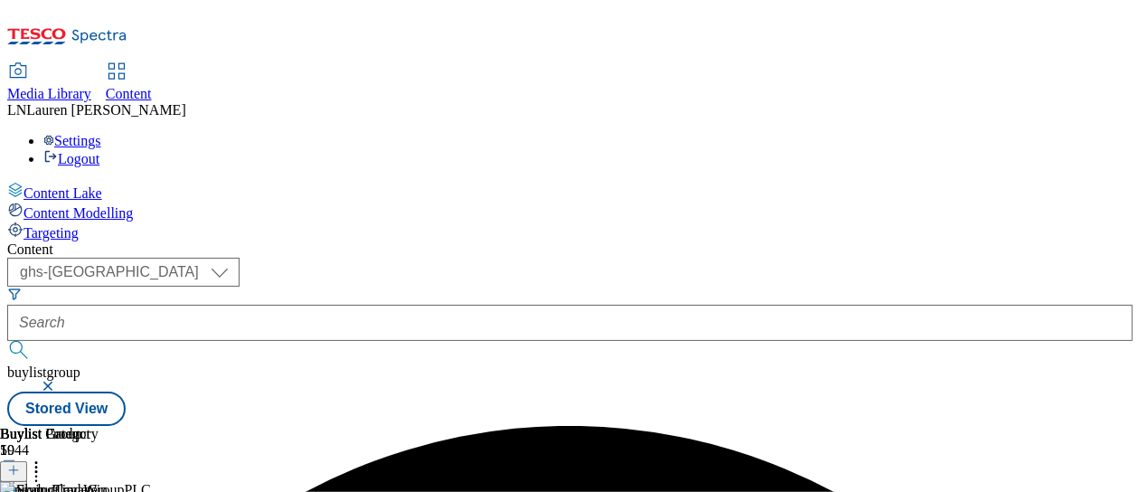
click at [45, 458] on icon at bounding box center [36, 467] width 18 height 18
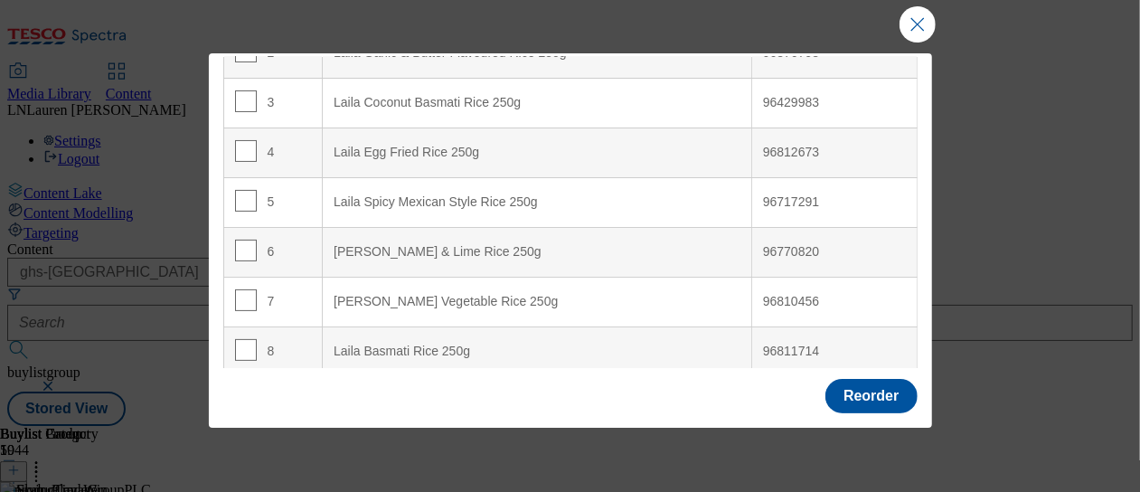
scroll to position [233, 0]
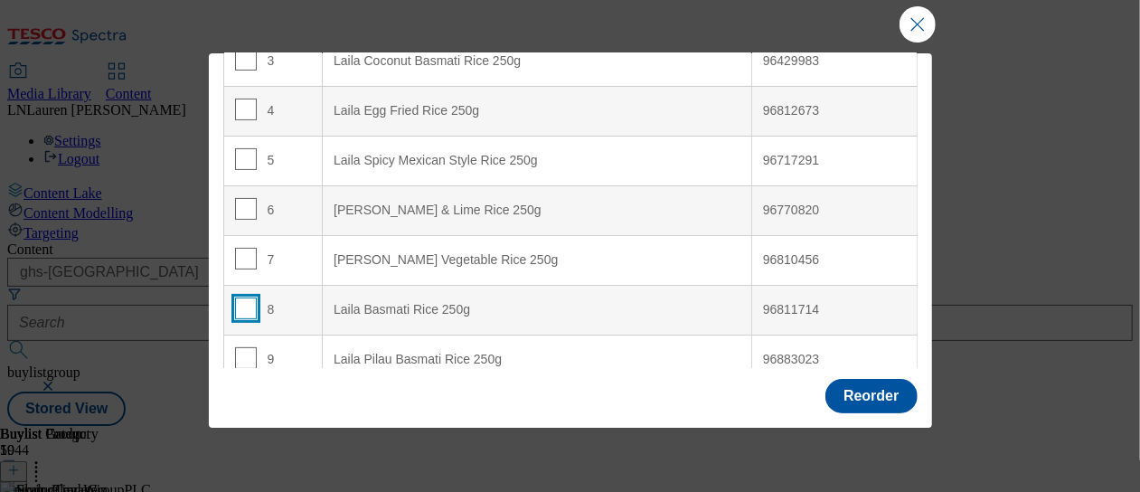
click at [248, 298] on input "Modal" at bounding box center [246, 309] width 22 height 22
checkbox input "true"
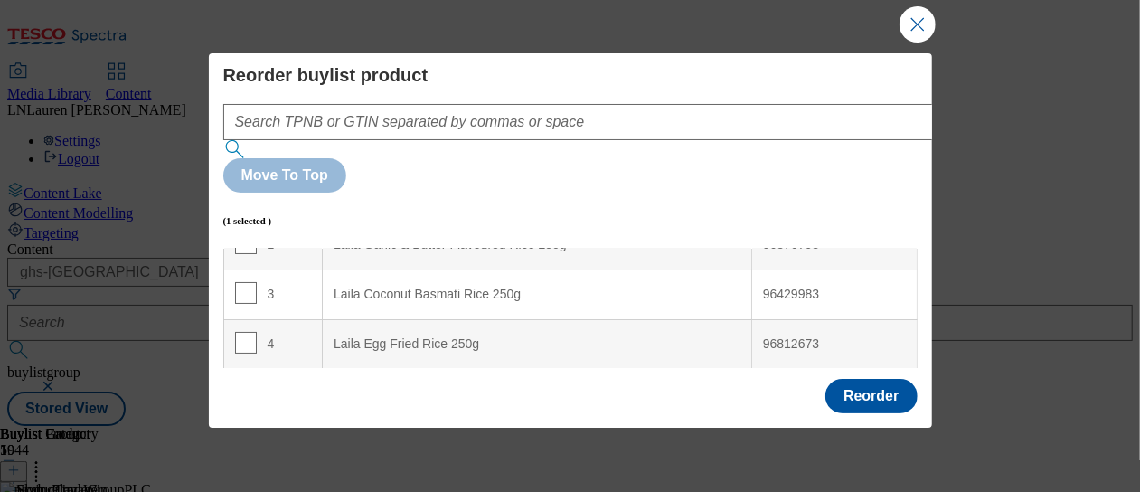
scroll to position [0, 0]
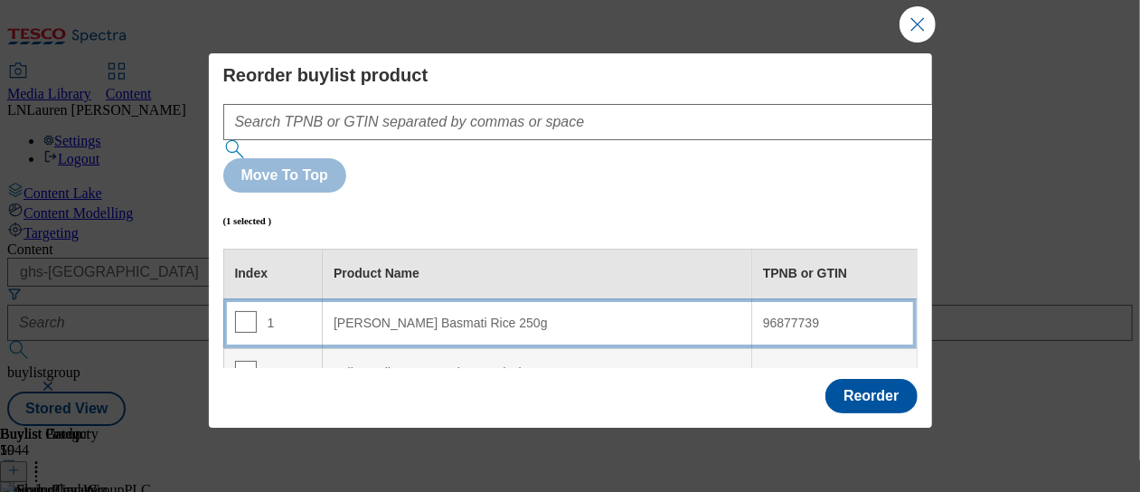
click at [667, 298] on 250g "[PERSON_NAME] Basmati Rice 250g" at bounding box center [538, 323] width 430 height 50
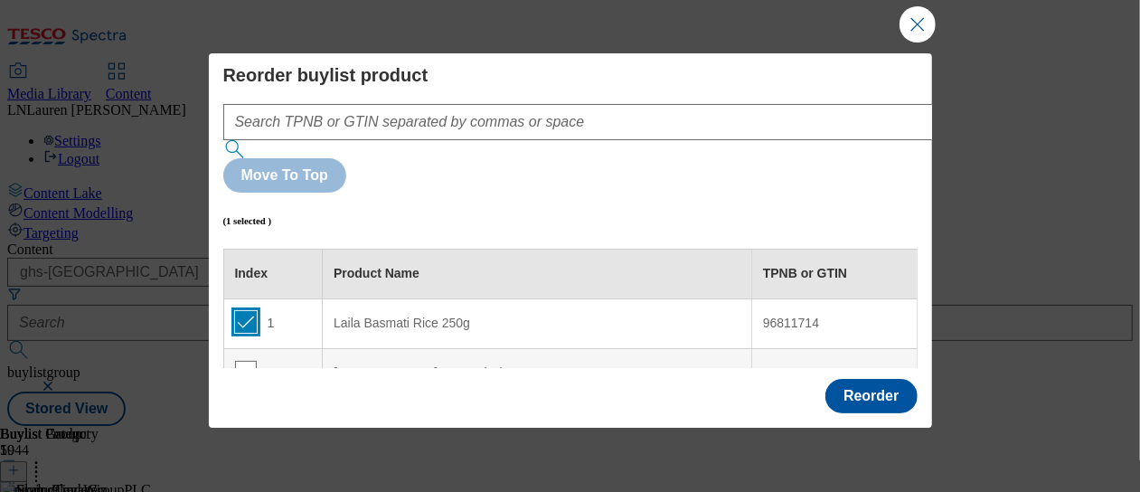
click at [247, 311] on input "Modal" at bounding box center [246, 322] width 22 height 22
checkbox input "false"
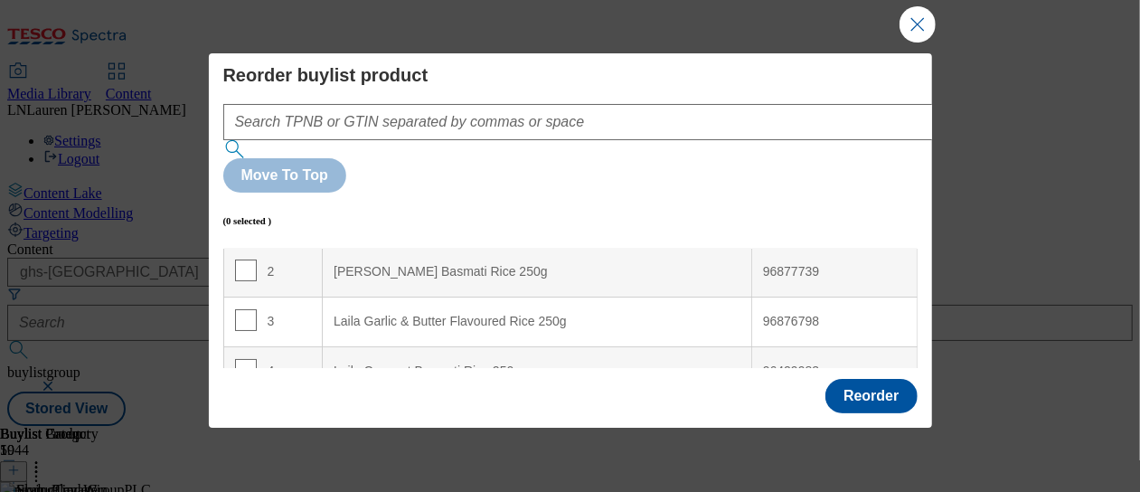
scroll to position [109, 0]
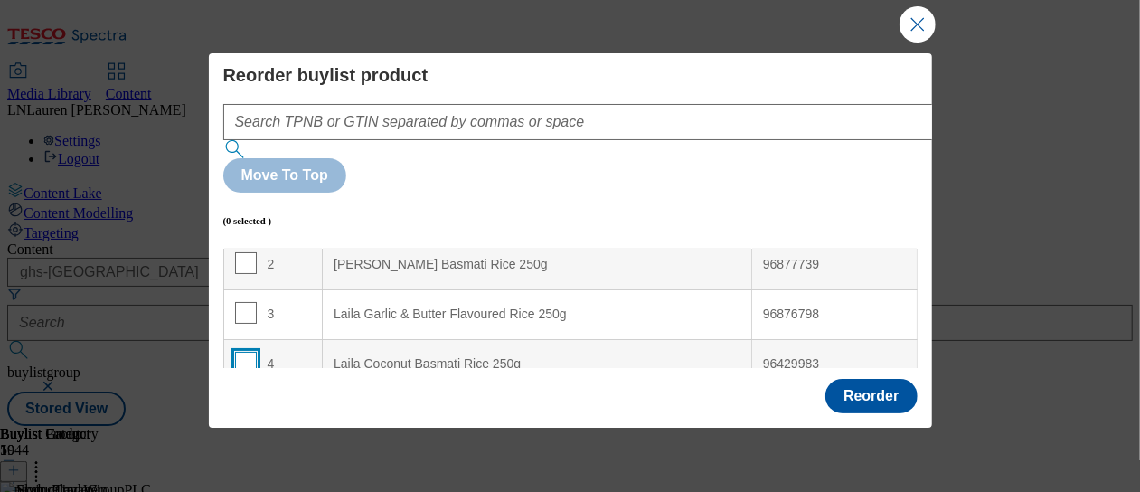
click at [244, 352] on input "Modal" at bounding box center [246, 363] width 22 height 22
checkbox input "true"
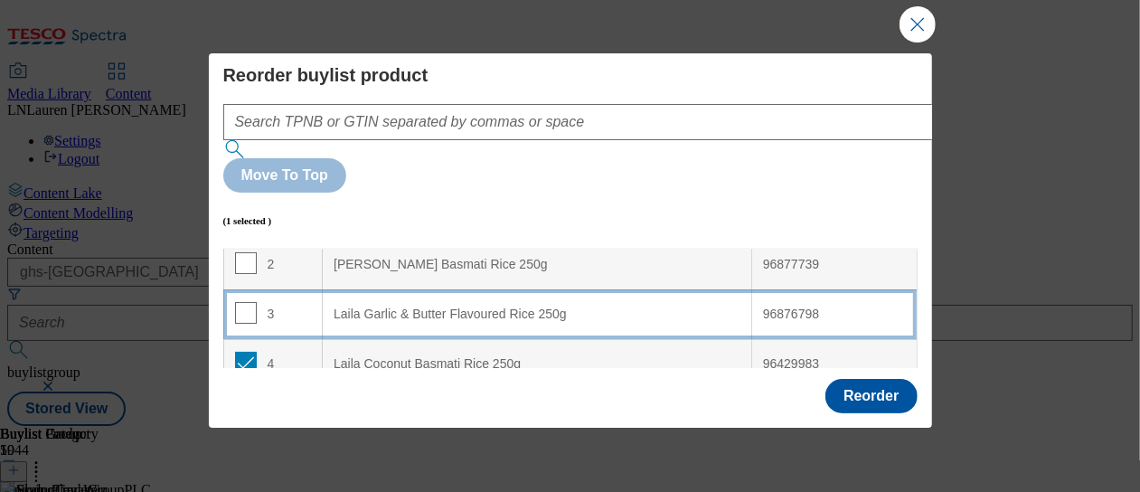
click at [376, 307] on div "Laila Garlic & Butter Flavoured Rice 250g" at bounding box center [537, 315] width 407 height 16
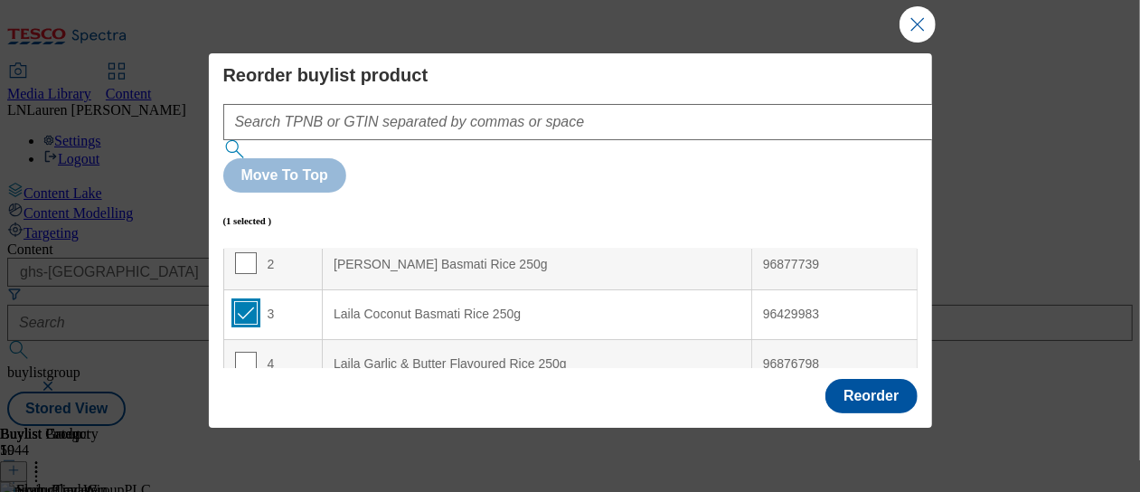
click at [246, 302] on input "Modal" at bounding box center [246, 313] width 22 height 22
checkbox input "false"
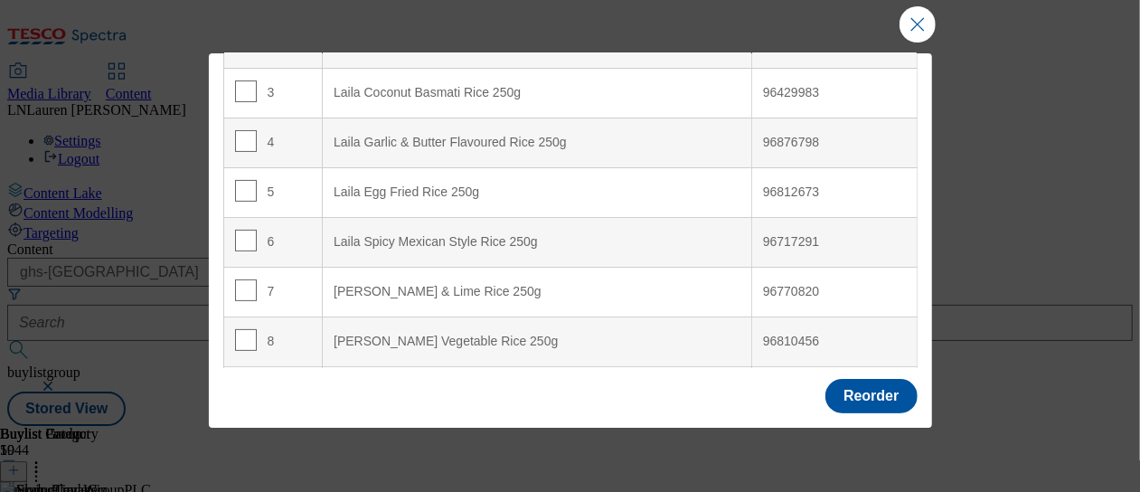
scroll to position [233, 0]
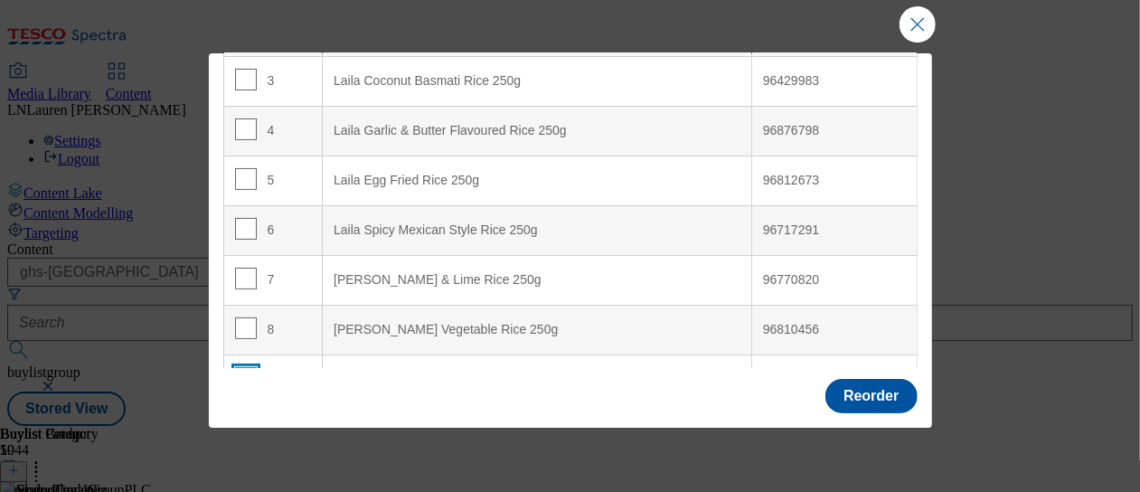
click at [246, 367] on input "Modal" at bounding box center [246, 378] width 22 height 22
checkbox input "true"
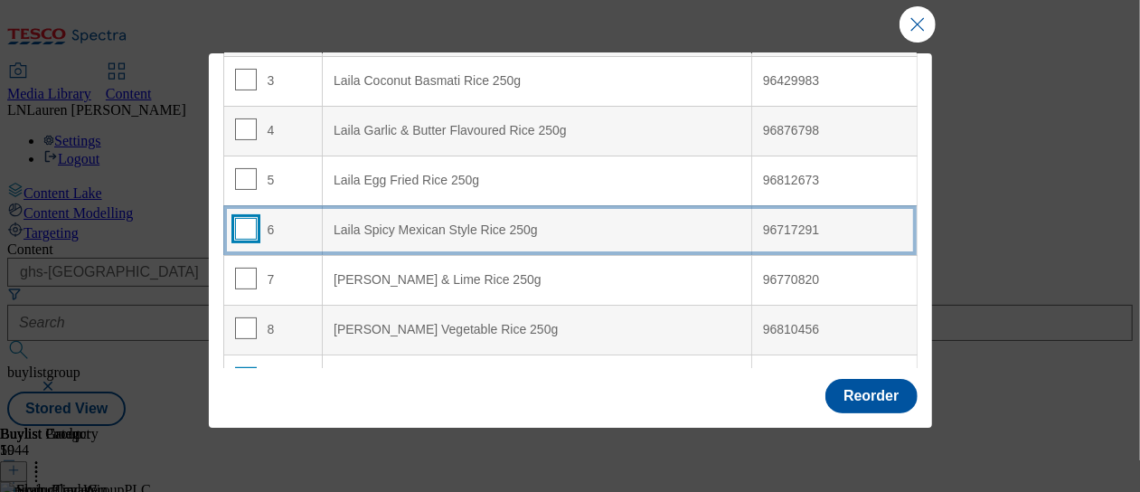
click at [248, 218] on input "Modal" at bounding box center [246, 229] width 22 height 22
checkbox input "true"
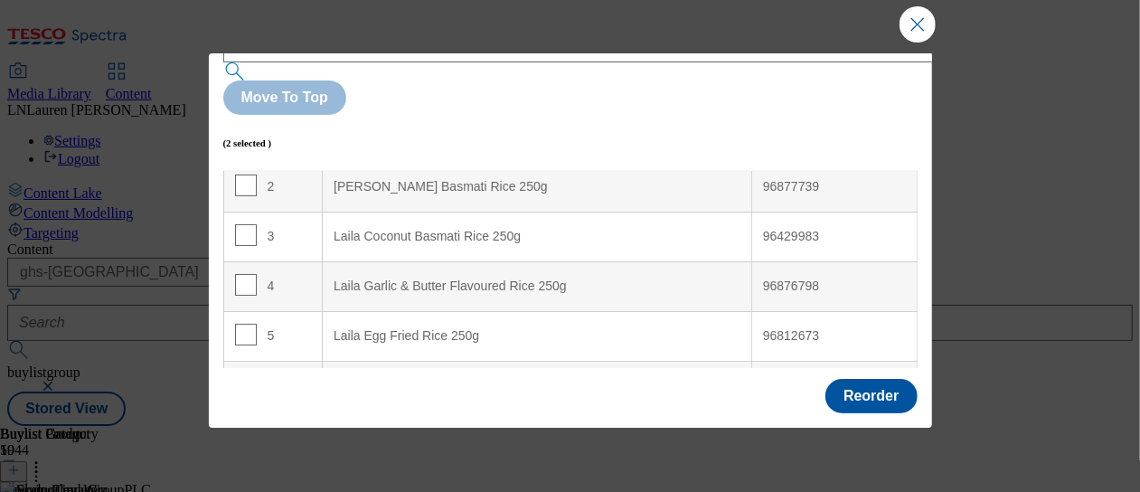
scroll to position [76, 0]
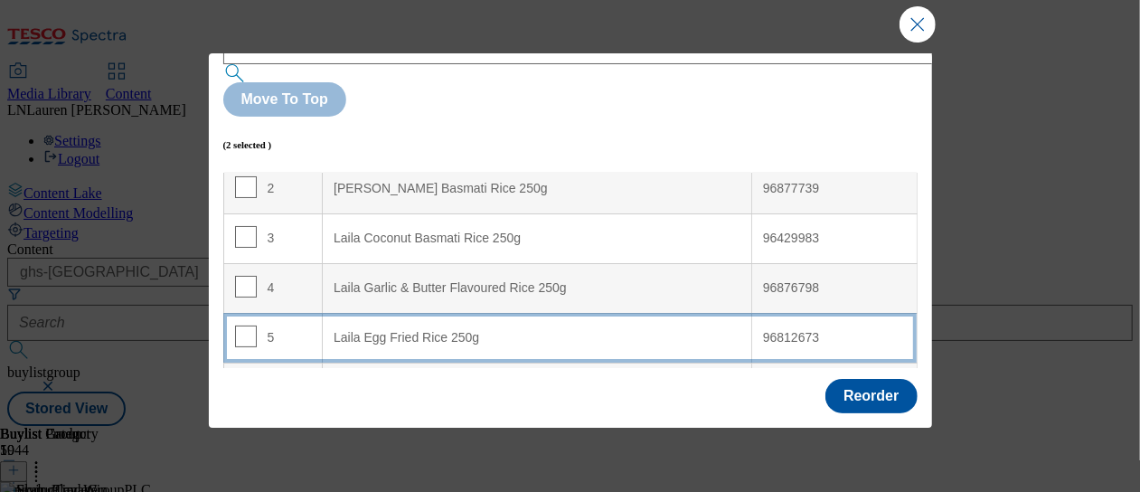
click at [505, 330] on div "Laila Egg Fried Rice 250g" at bounding box center [537, 338] width 407 height 16
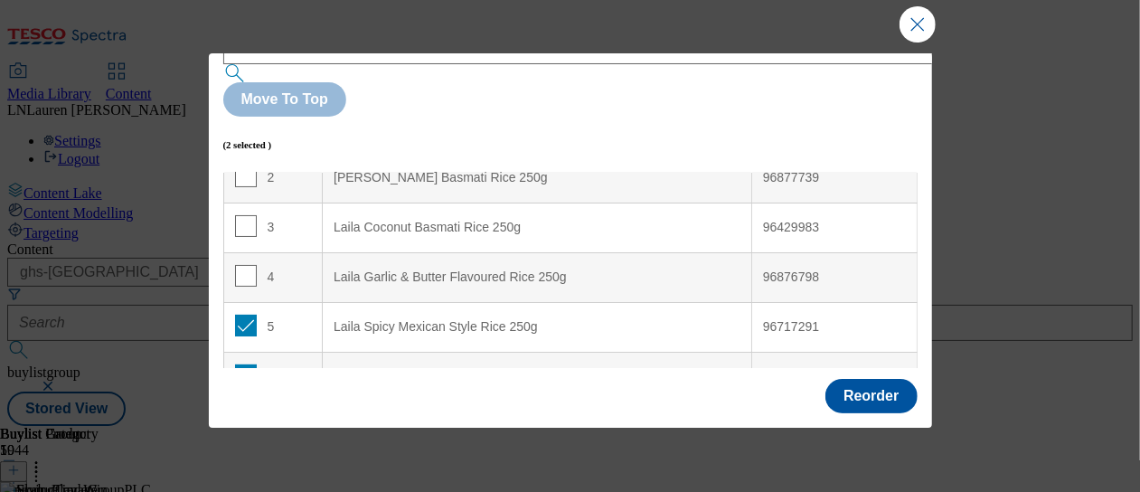
scroll to position [128, 0]
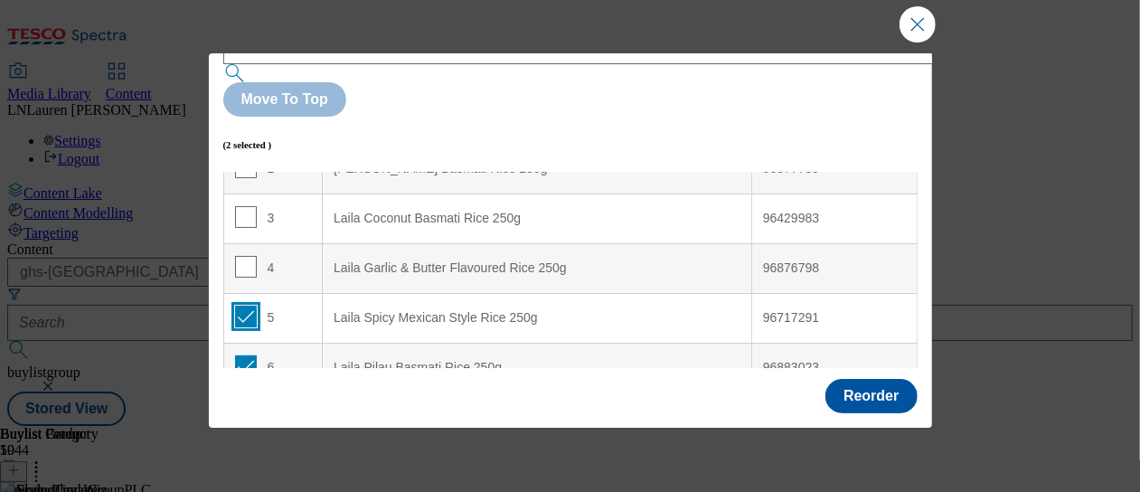
click at [248, 306] on input "Modal" at bounding box center [246, 317] width 22 height 22
checkbox input "false"
click at [247, 355] on input "Modal" at bounding box center [246, 366] width 22 height 22
click at [246, 355] on input "Modal" at bounding box center [246, 366] width 22 height 22
checkbox input "true"
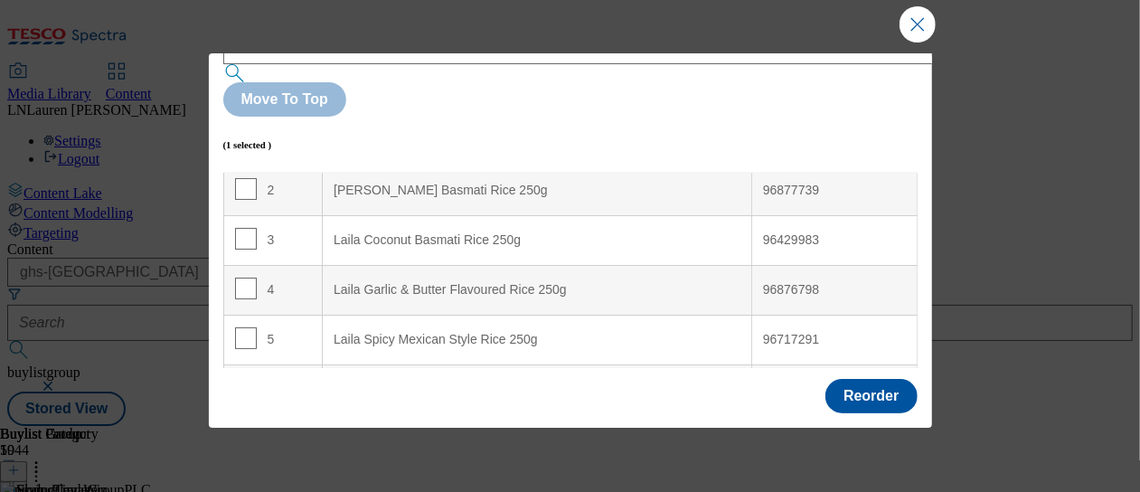
scroll to position [107, 0]
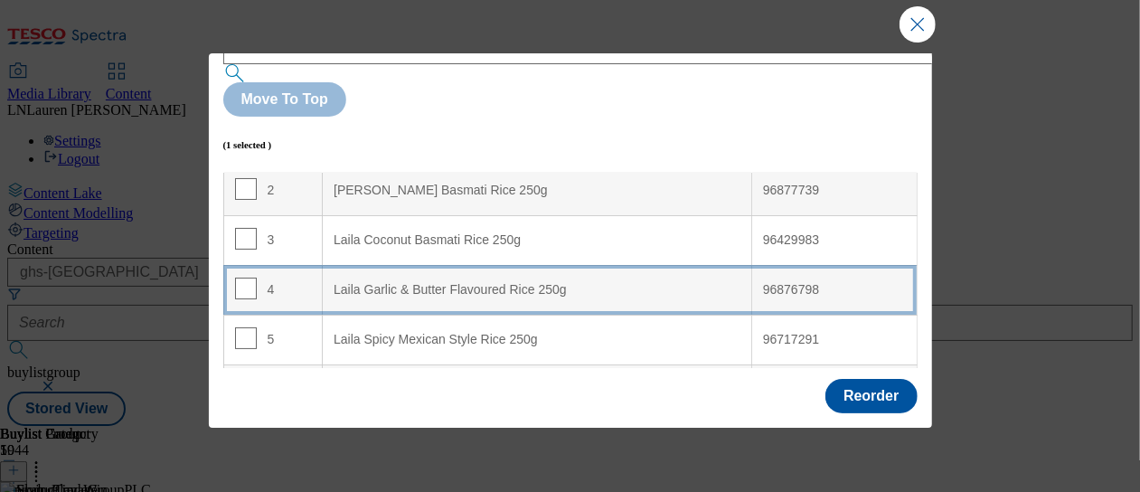
click at [576, 282] on div "Laila Garlic & Butter Flavoured Rice 250g" at bounding box center [537, 290] width 407 height 16
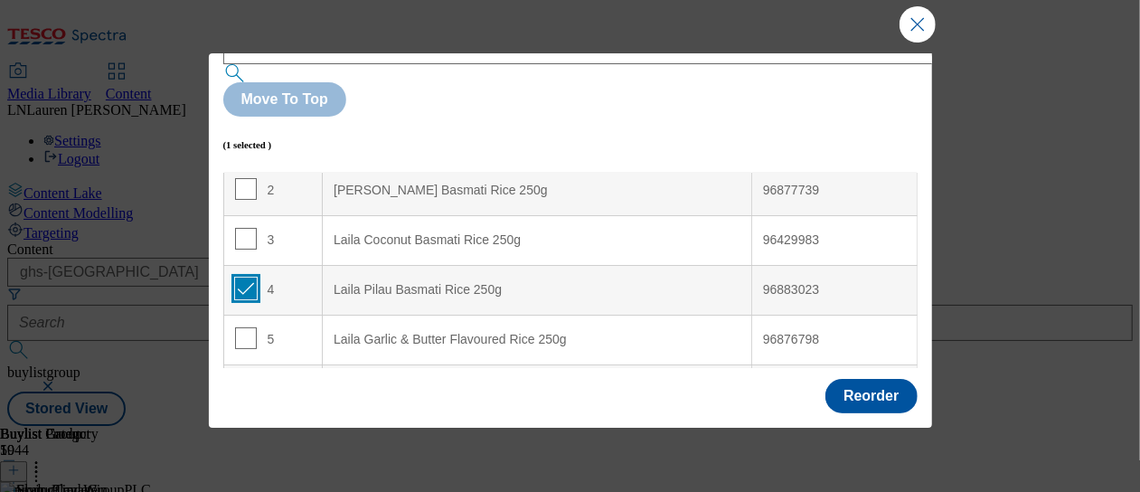
click at [249, 278] on input "Modal" at bounding box center [246, 289] width 22 height 22
checkbox input "false"
click at [239, 377] on input "Modal" at bounding box center [246, 388] width 22 height 22
checkbox input "true"
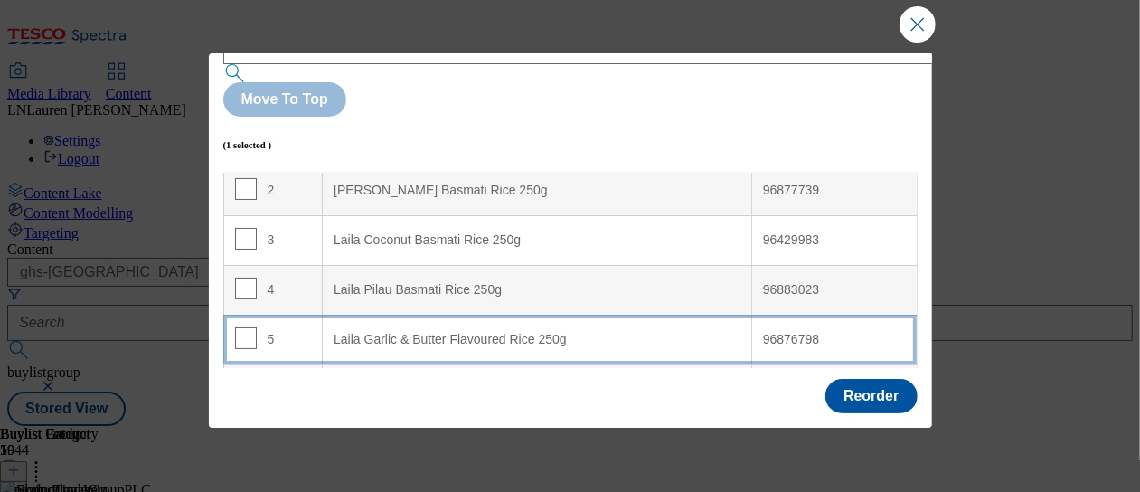
click at [405, 332] on div "Laila Garlic & Butter Flavoured Rice 250g" at bounding box center [537, 340] width 407 height 16
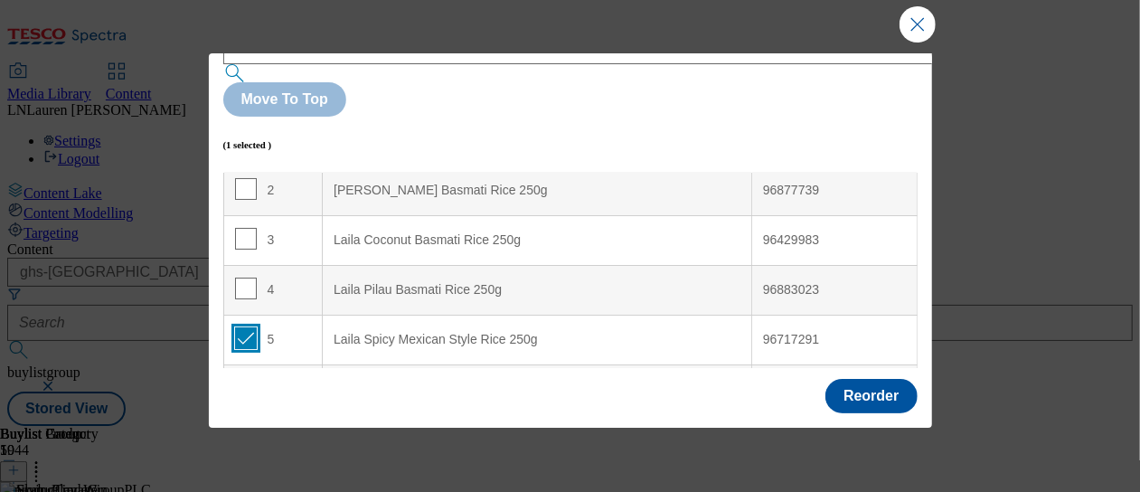
click at [244, 327] on input "Modal" at bounding box center [246, 338] width 22 height 22
checkbox input "false"
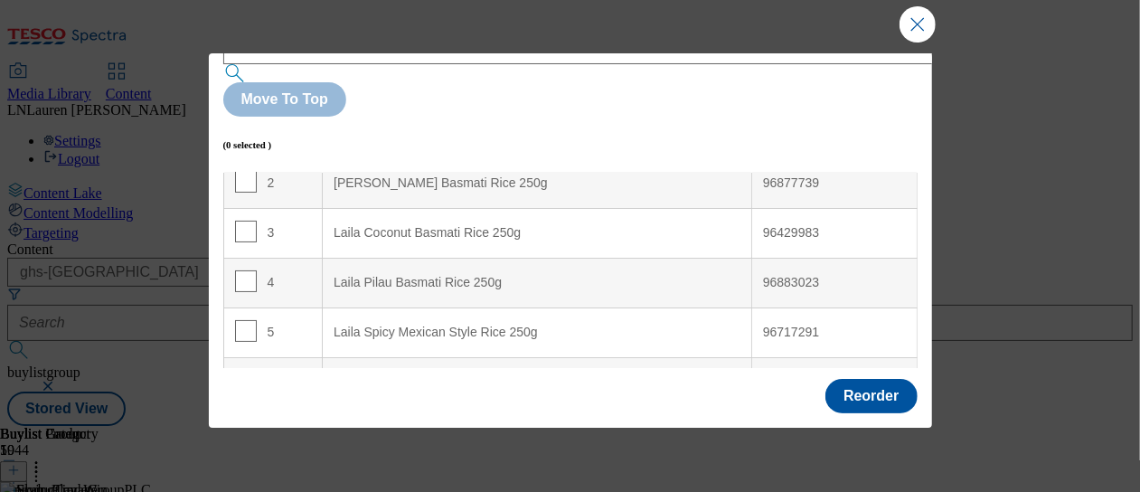
scroll to position [128, 0]
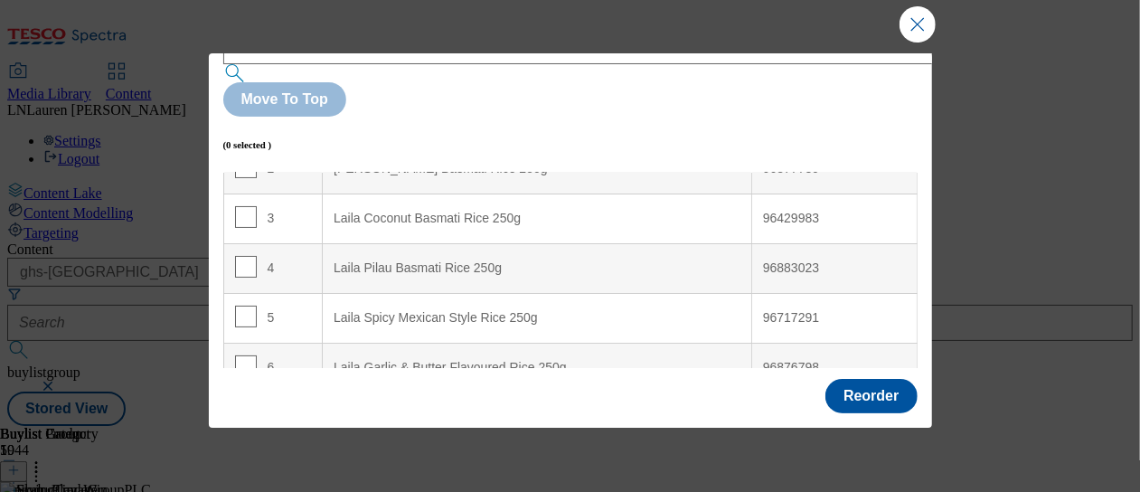
click at [242, 405] on input "Modal" at bounding box center [246, 416] width 22 height 22
checkbox input "true"
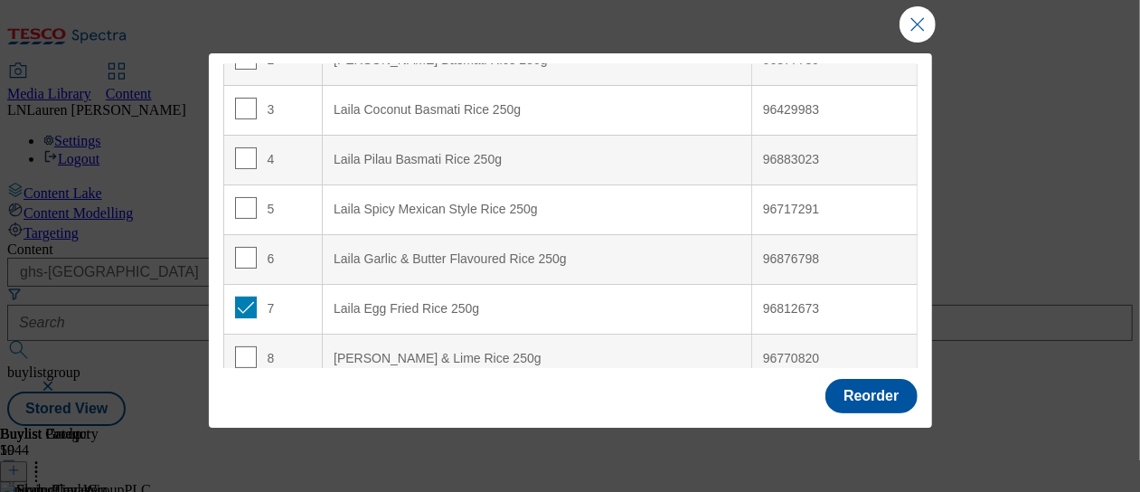
scroll to position [233, 0]
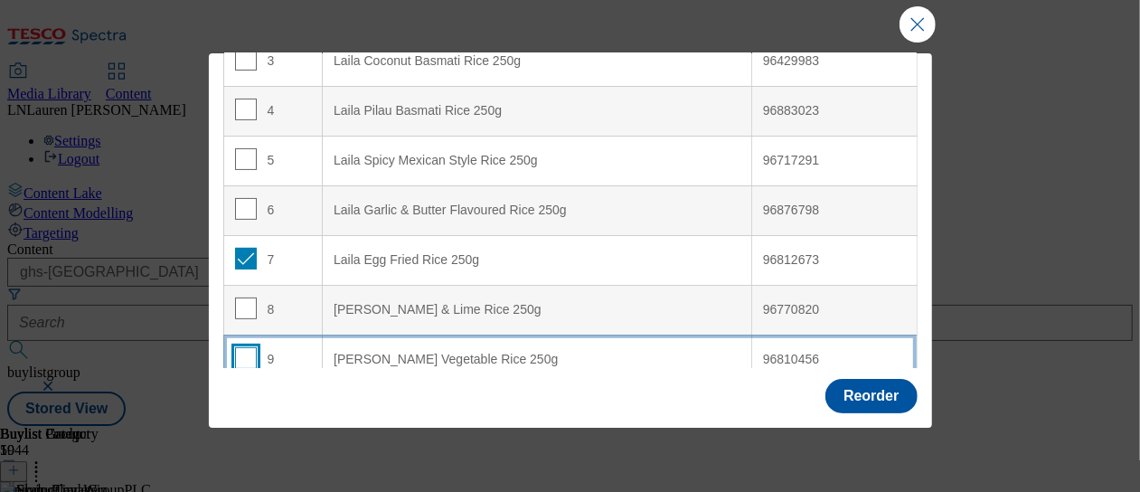
click at [241, 347] on input "Modal" at bounding box center [246, 358] width 22 height 22
checkbox input "true"
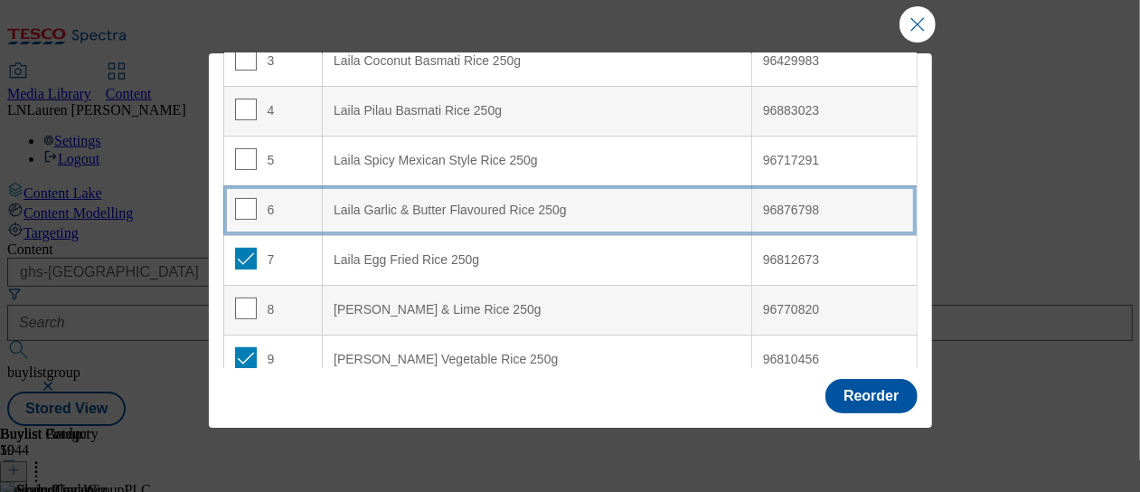
click at [426, 185] on 250g "Laila Garlic & Butter Flavoured Rice 250g" at bounding box center [538, 210] width 430 height 50
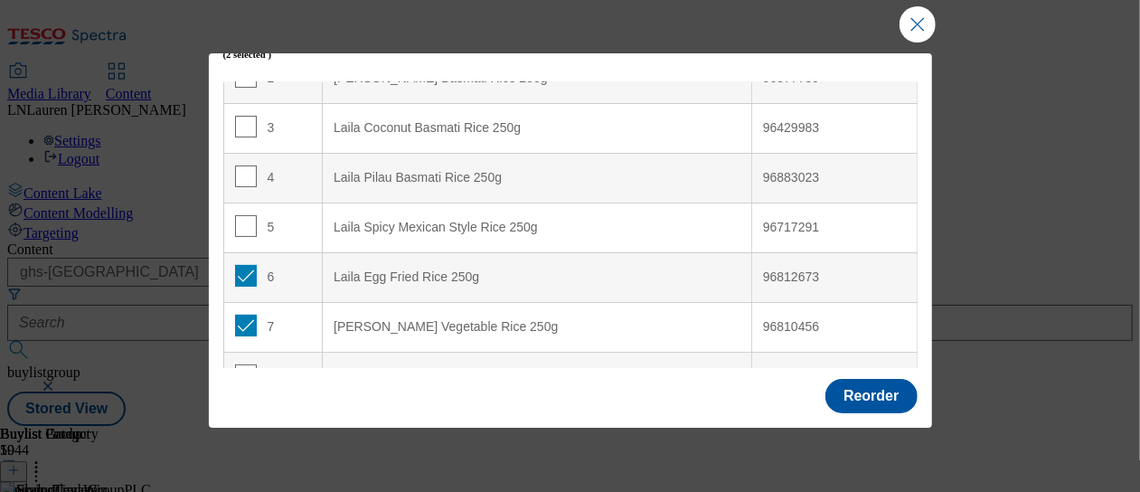
scroll to position [183, 0]
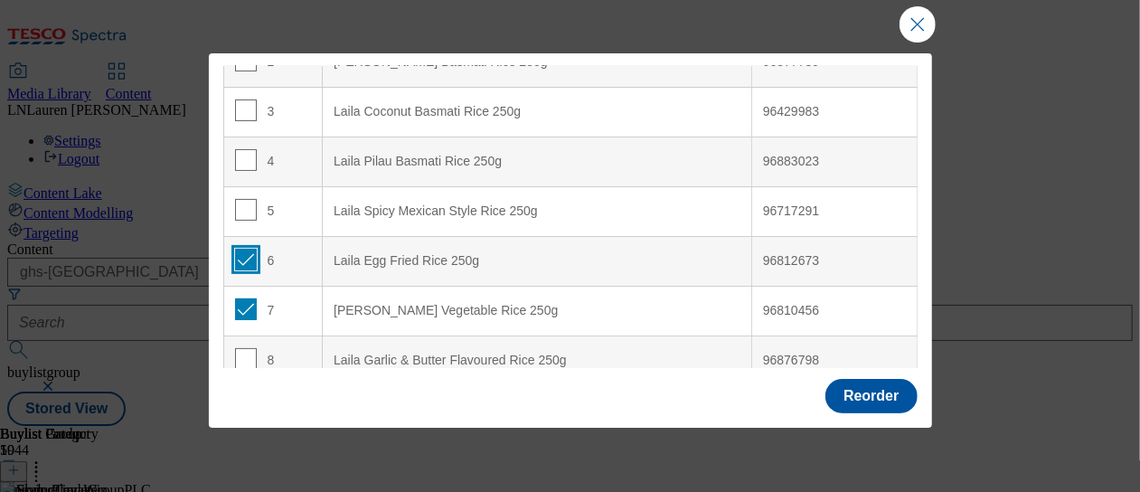
click at [245, 249] on input "Modal" at bounding box center [246, 260] width 22 height 22
checkbox input "false"
click at [242, 298] on input "Modal" at bounding box center [246, 309] width 22 height 22
checkbox input "false"
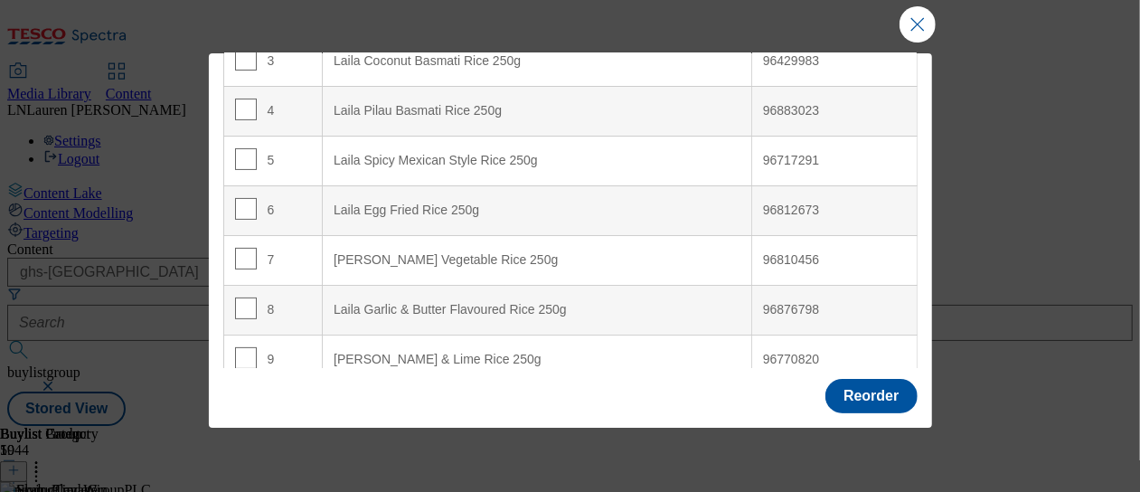
click at [241, 397] on input "Modal" at bounding box center [246, 408] width 22 height 22
checkbox input "true"
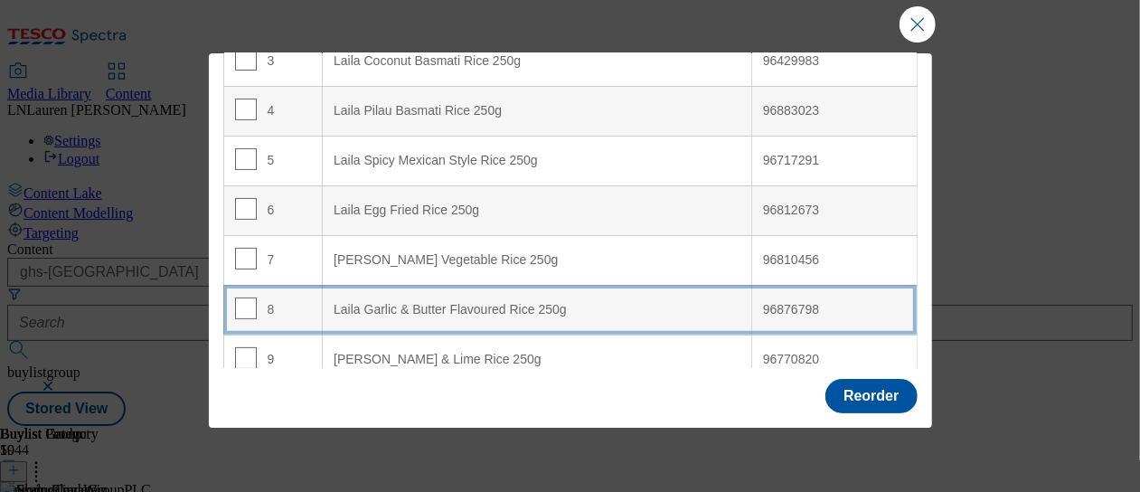
click at [457, 285] on 250g "Laila Garlic & Butter Flavoured Rice 250g" at bounding box center [538, 310] width 430 height 50
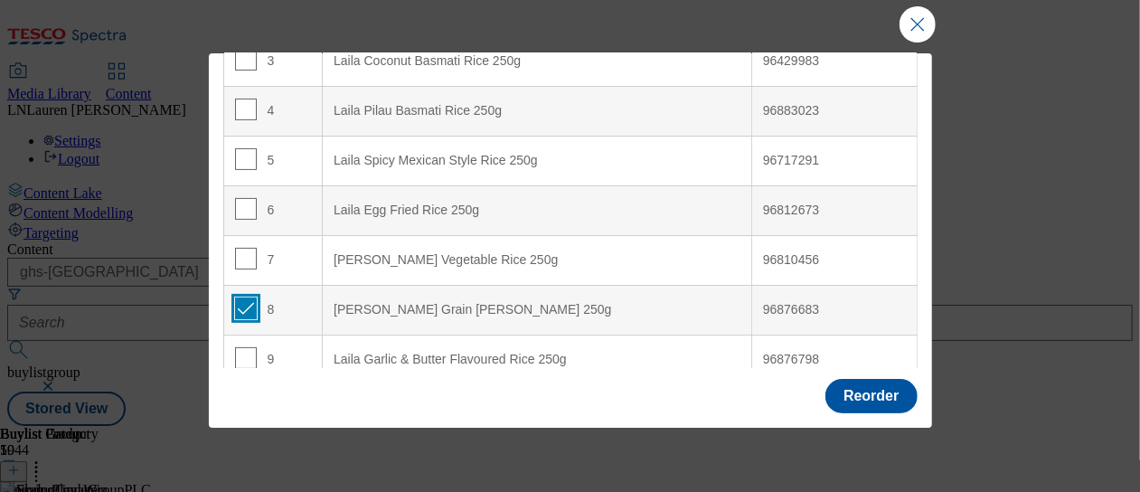
click at [242, 298] on input "Modal" at bounding box center [246, 309] width 22 height 22
checkbox input "false"
click at [862, 393] on button "Reorder" at bounding box center [871, 396] width 91 height 34
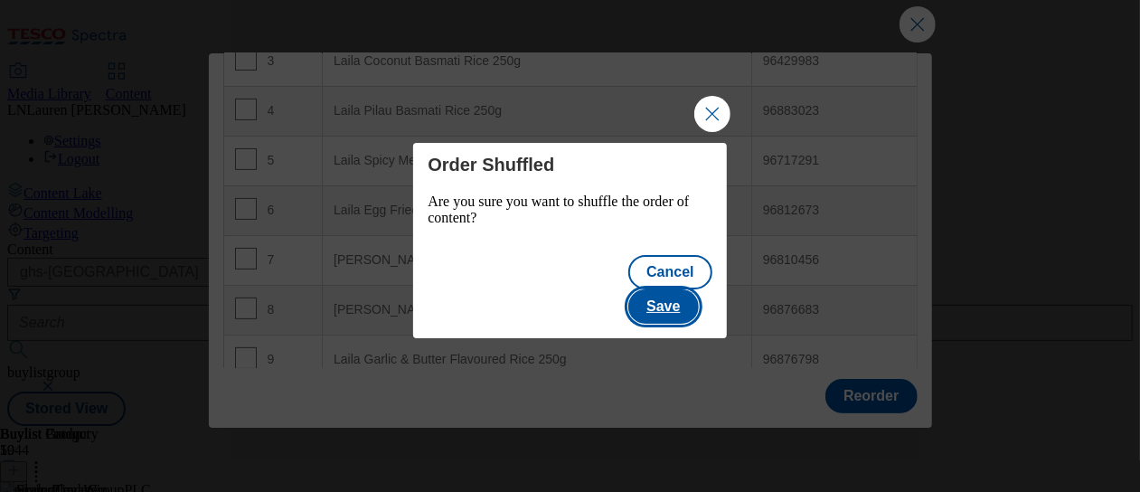
click at [666, 289] on button "Save" at bounding box center [663, 306] width 70 height 34
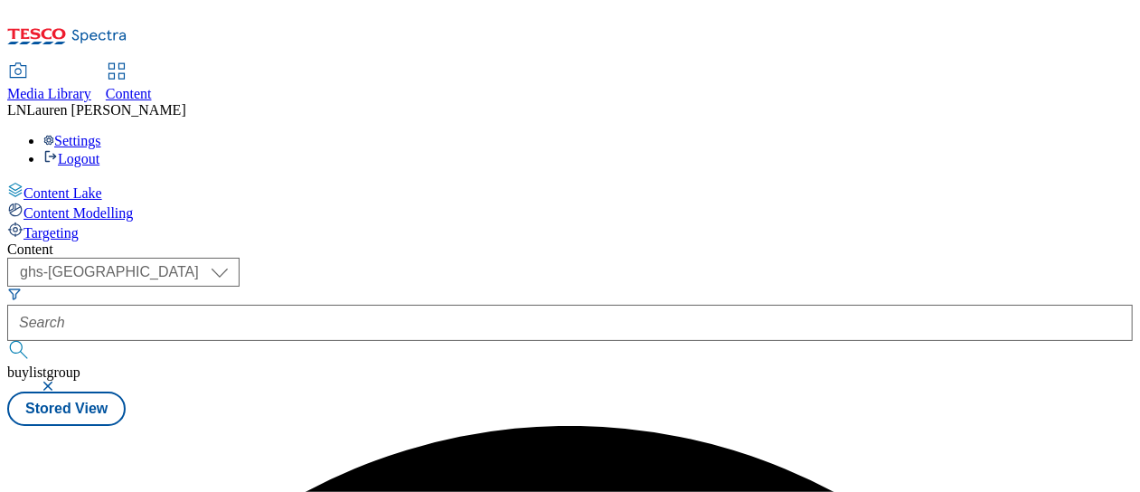
scroll to position [0, 0]
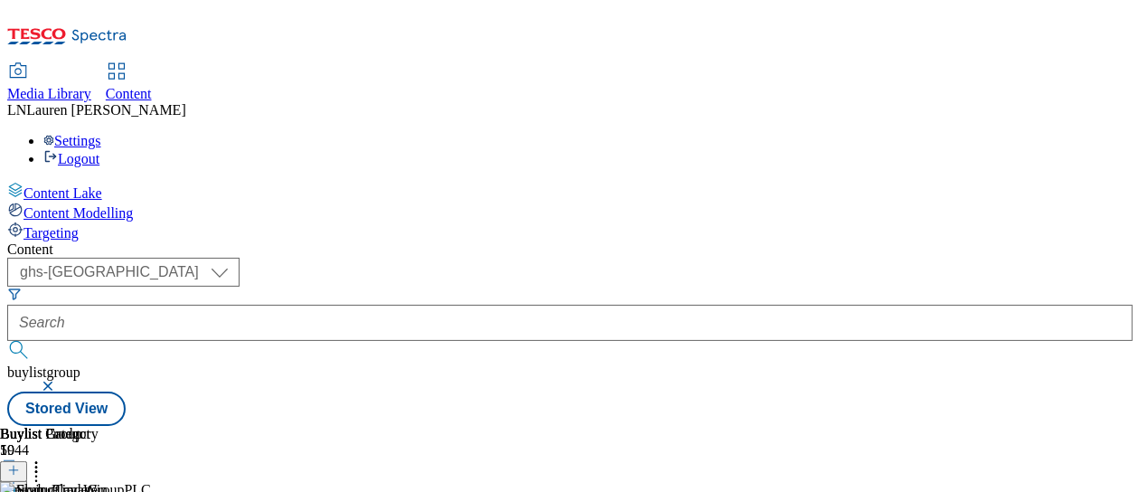
click at [45, 458] on icon at bounding box center [36, 467] width 18 height 18
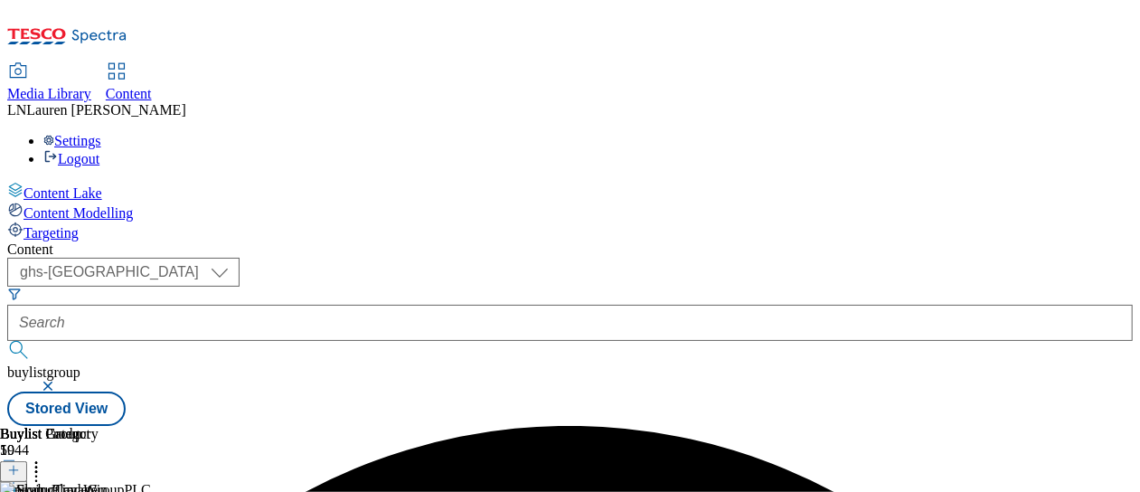
scroll to position [0, 0]
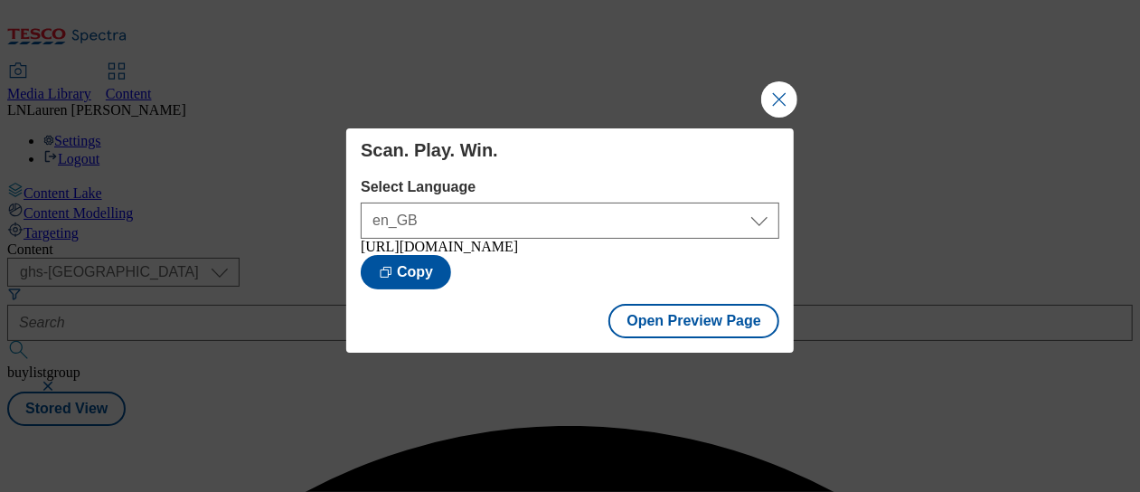
scroll to position [0, 0]
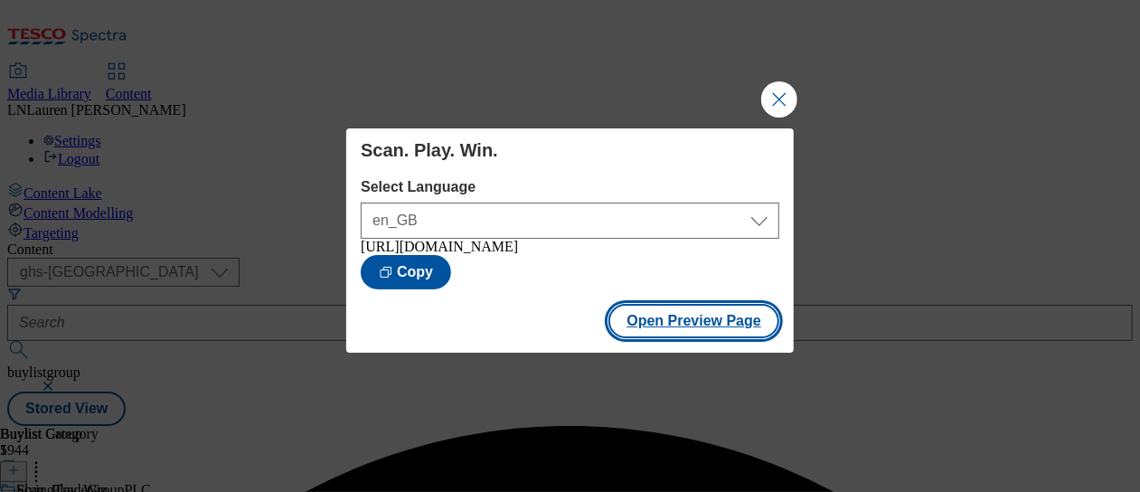
click at [694, 335] on button "Open Preview Page" at bounding box center [694, 321] width 171 height 34
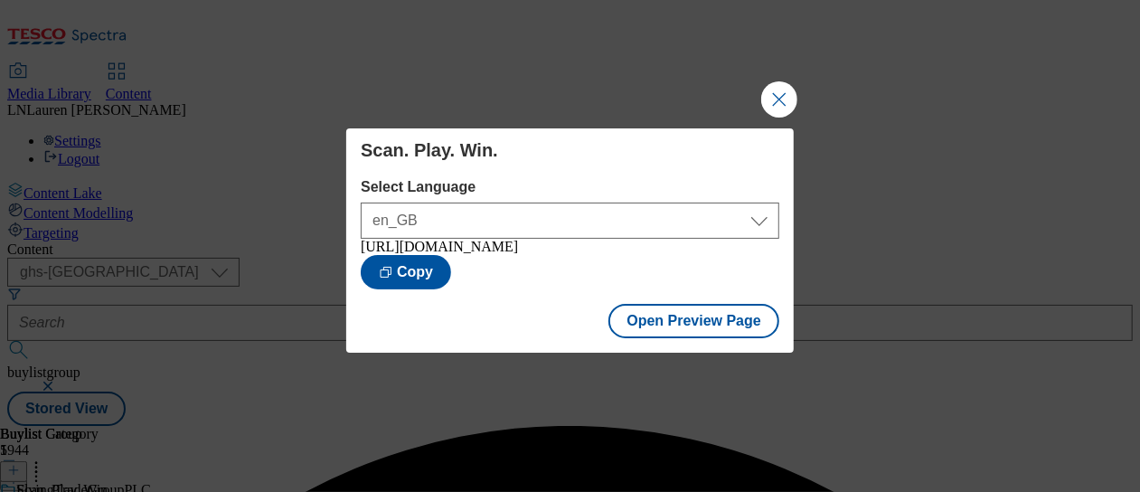
click at [770, 90] on button "Close Modal" at bounding box center [779, 99] width 36 height 36
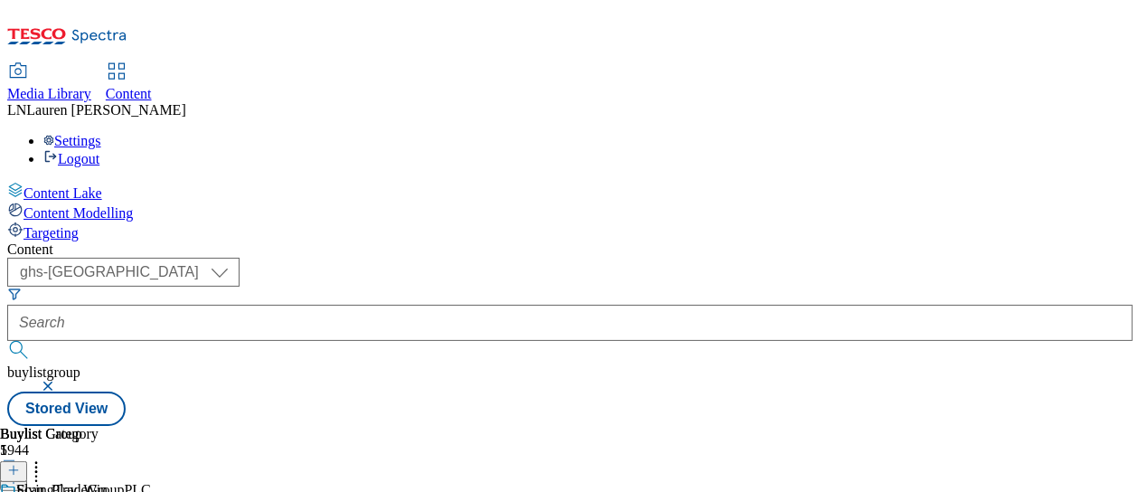
click at [45, 458] on icon at bounding box center [36, 467] width 18 height 18
click at [864, 258] on div "( optional ) ghs-roi ghs-[GEOGRAPHIC_DATA] ghs-uk buylistgroup Stored View" at bounding box center [570, 342] width 1126 height 168
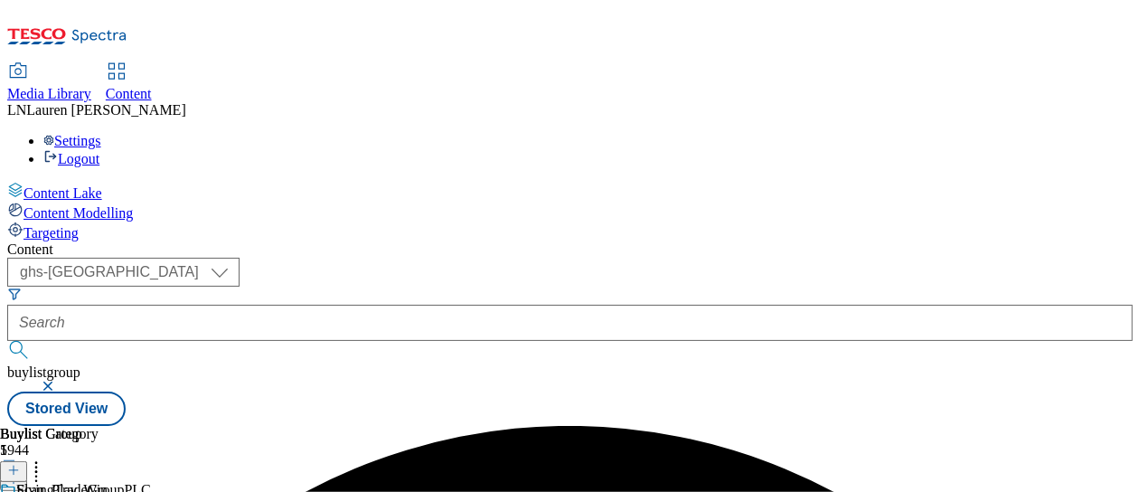
scroll to position [0, 0]
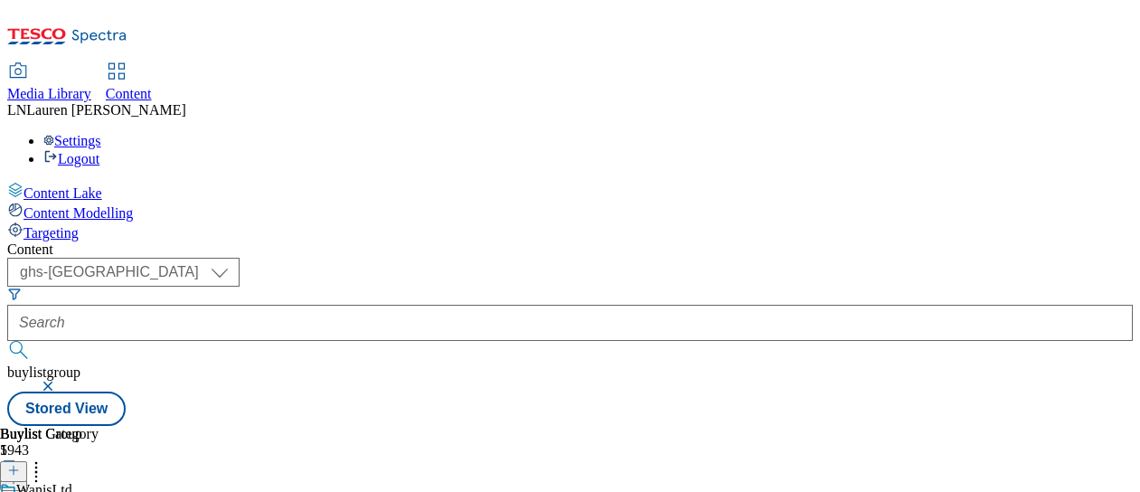
select select "ghs-[GEOGRAPHIC_DATA]"
